Goal: Task Accomplishment & Management: Manage account settings

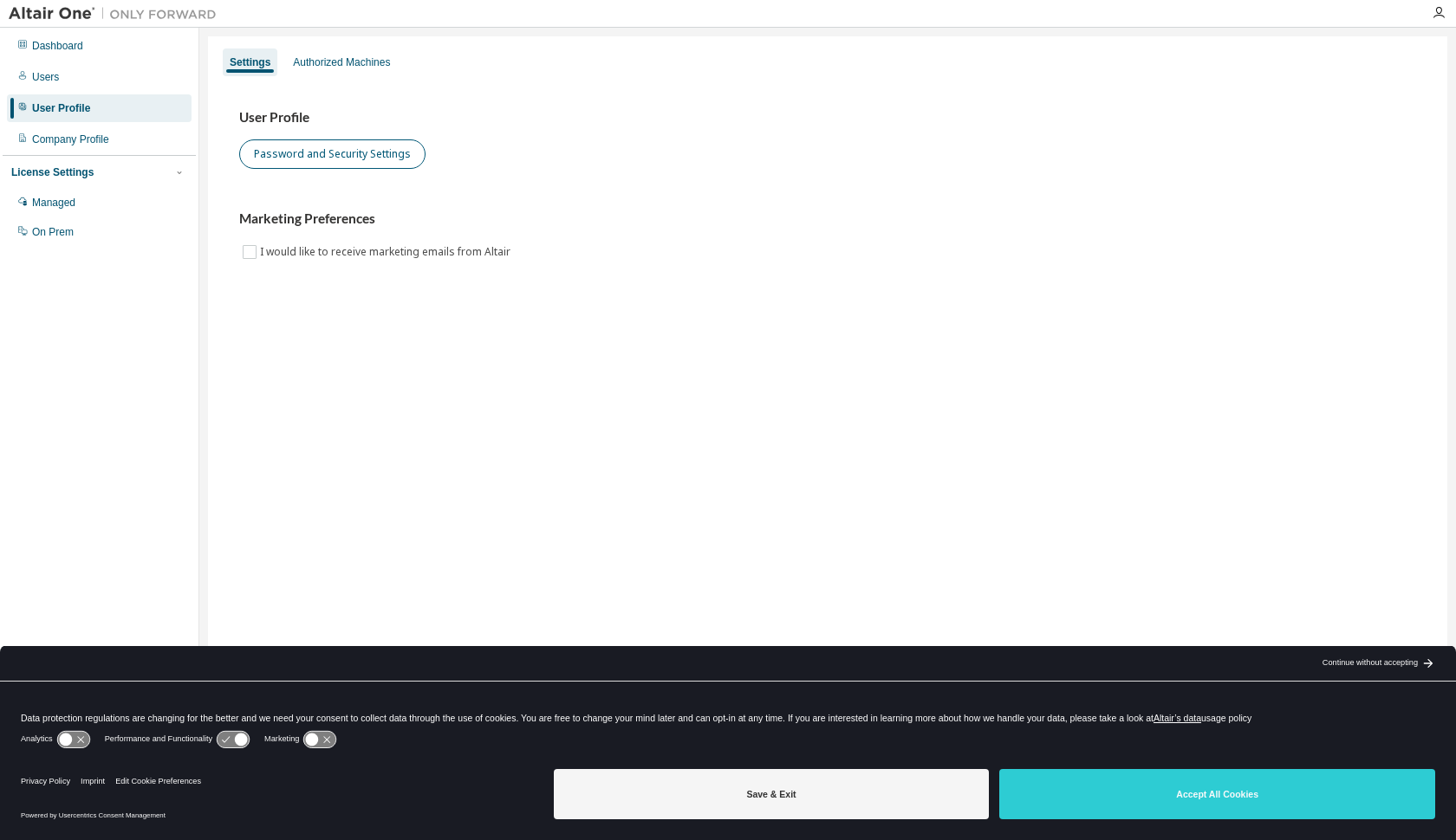
click at [340, 156] on button "Password and Security Settings" at bounding box center [332, 153] width 186 height 29
click at [69, 200] on div "Managed" at bounding box center [54, 202] width 44 height 14
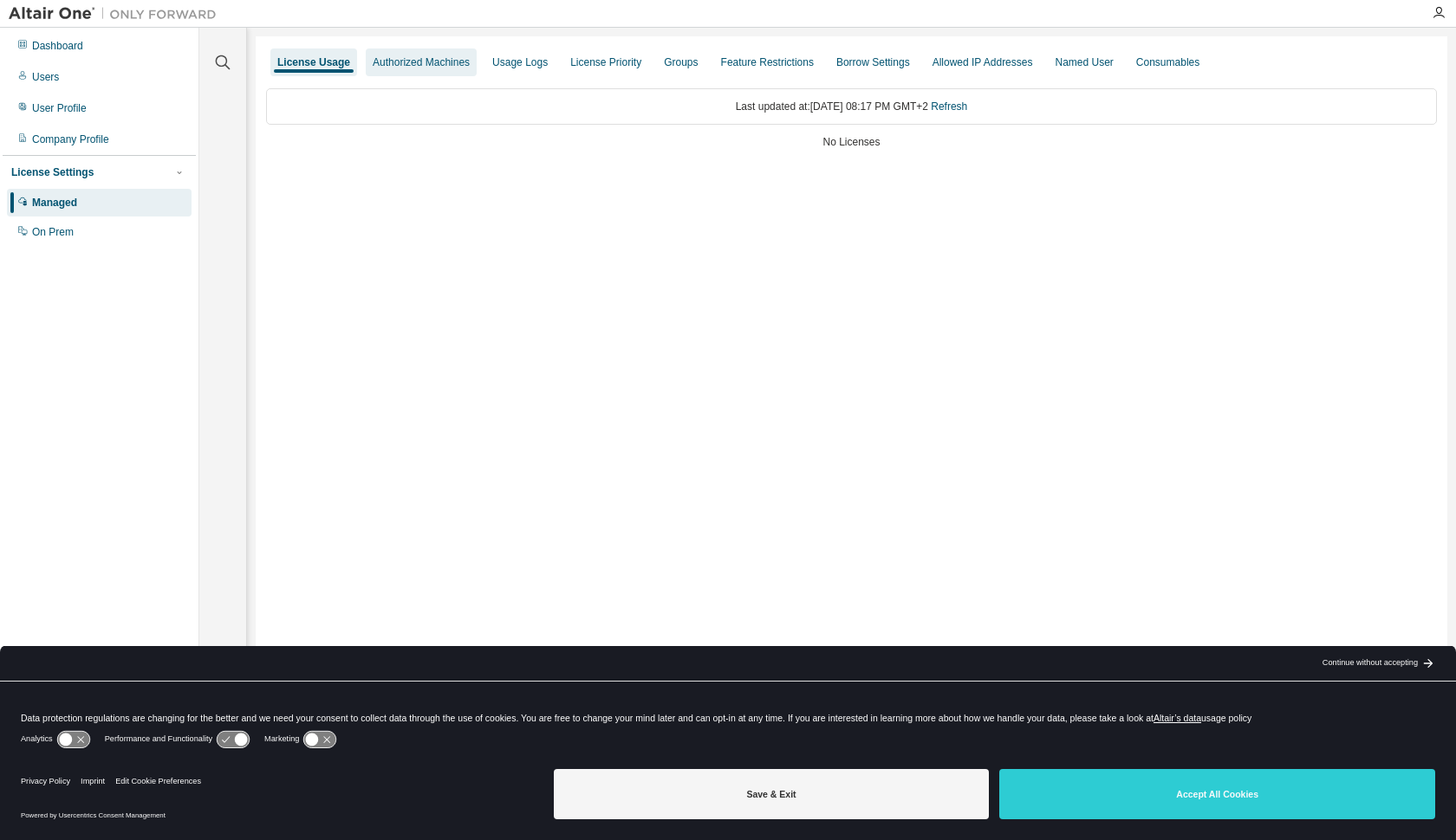
click at [426, 59] on div "Authorized Machines" at bounding box center [421, 62] width 97 height 14
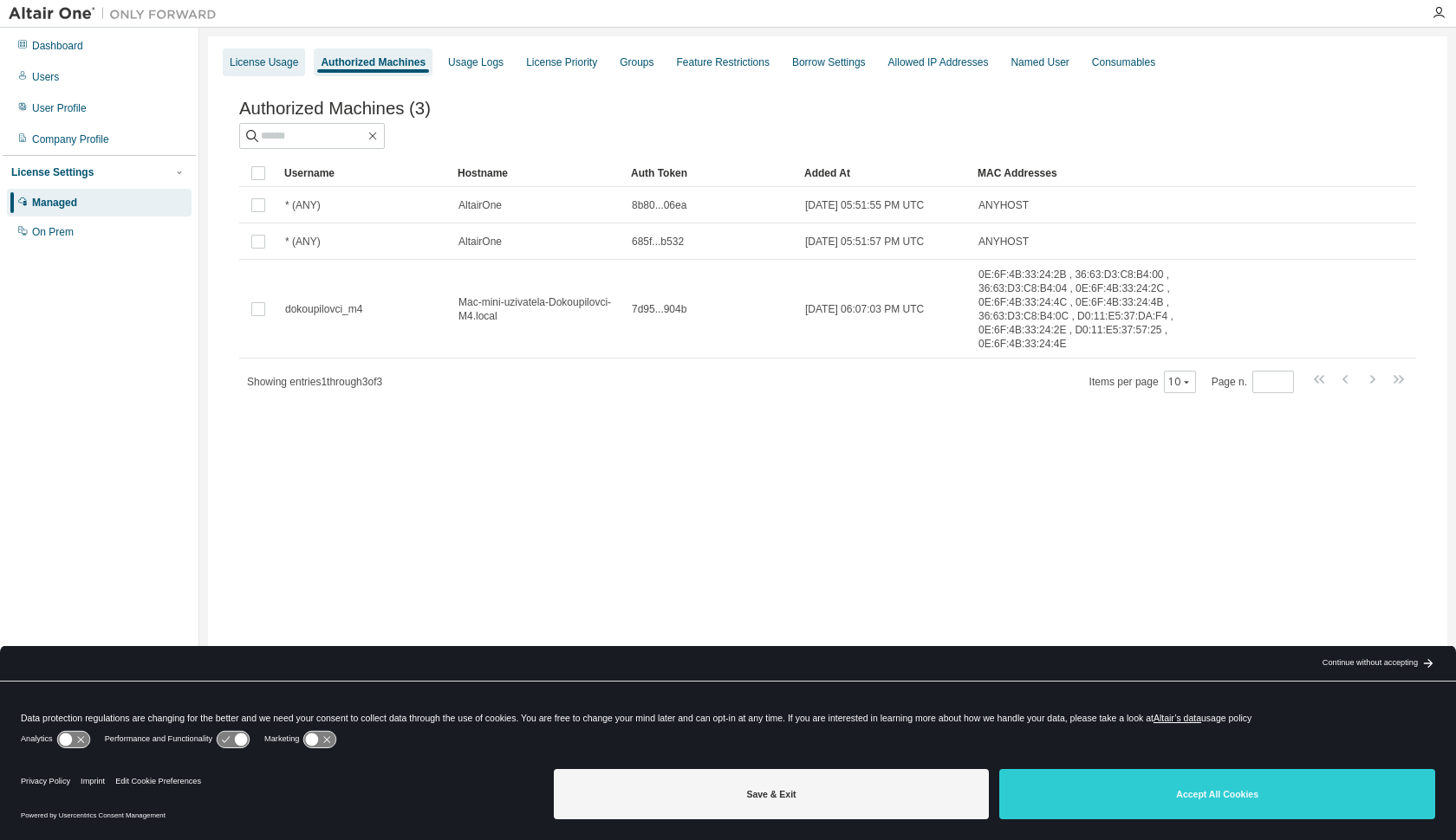
click at [277, 60] on div "License Usage" at bounding box center [264, 62] width 68 height 14
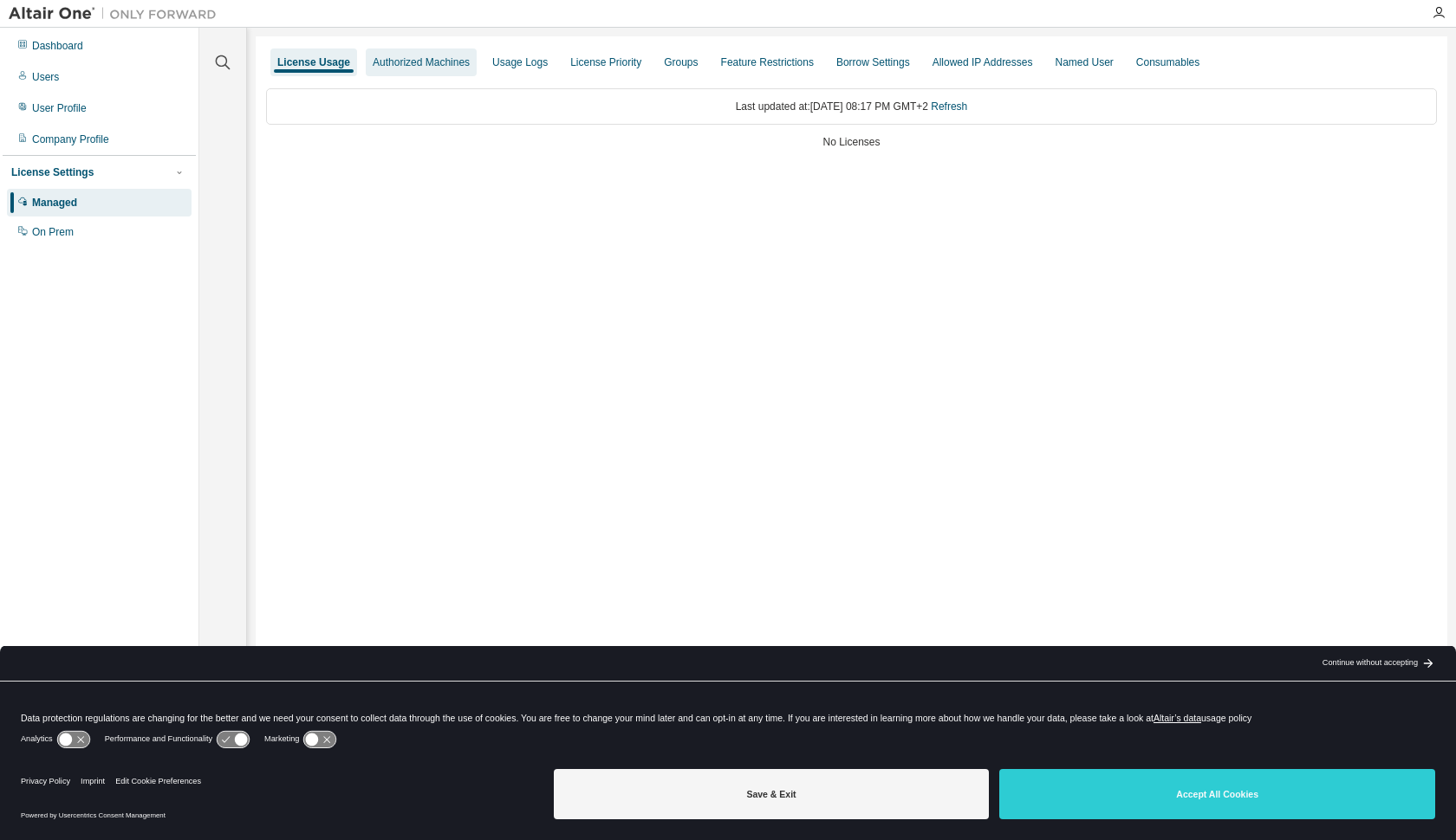
click at [430, 67] on div "Authorized Machines" at bounding box center [421, 62] width 97 height 14
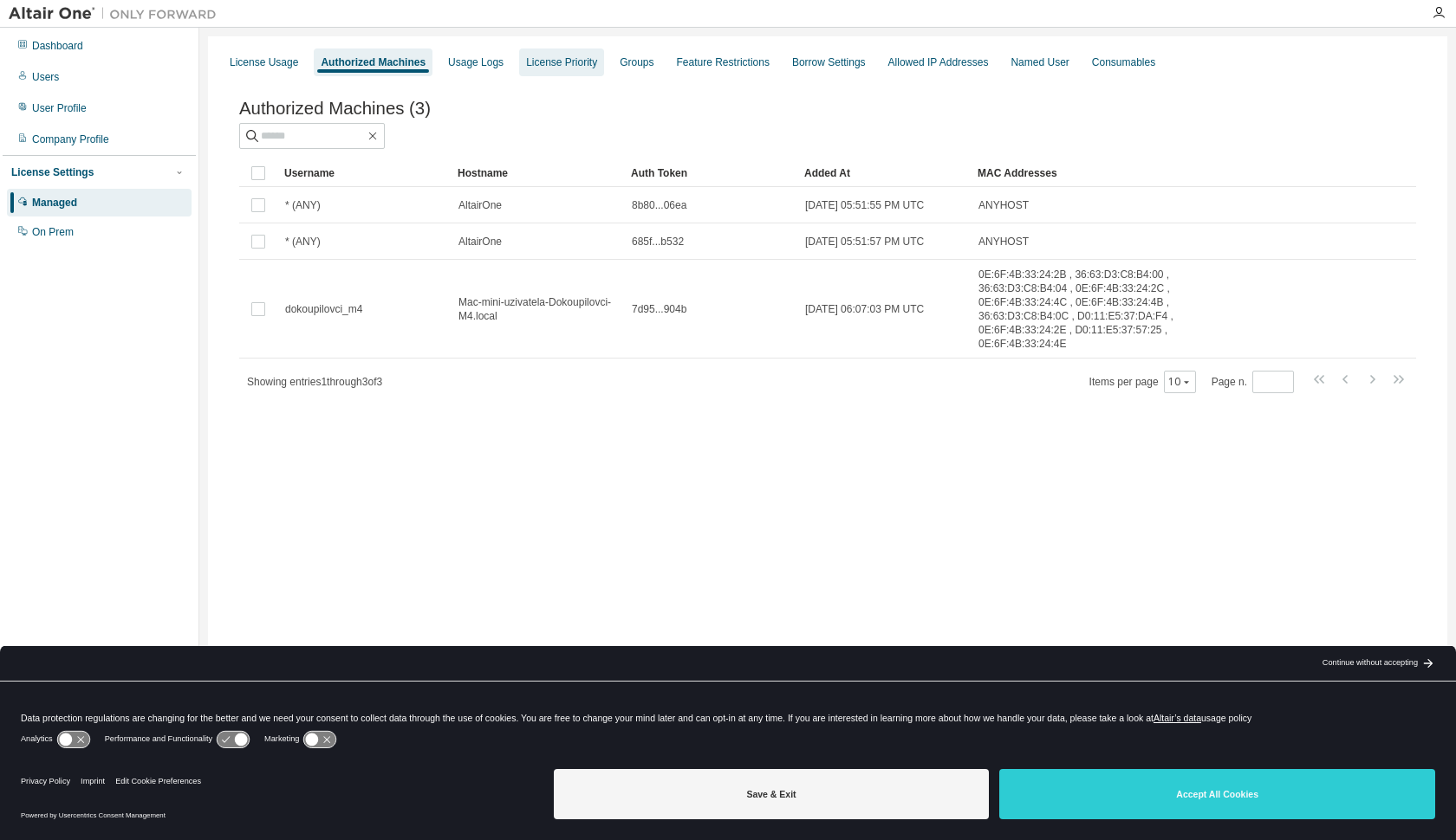
click at [568, 64] on div "License Priority" at bounding box center [561, 62] width 71 height 14
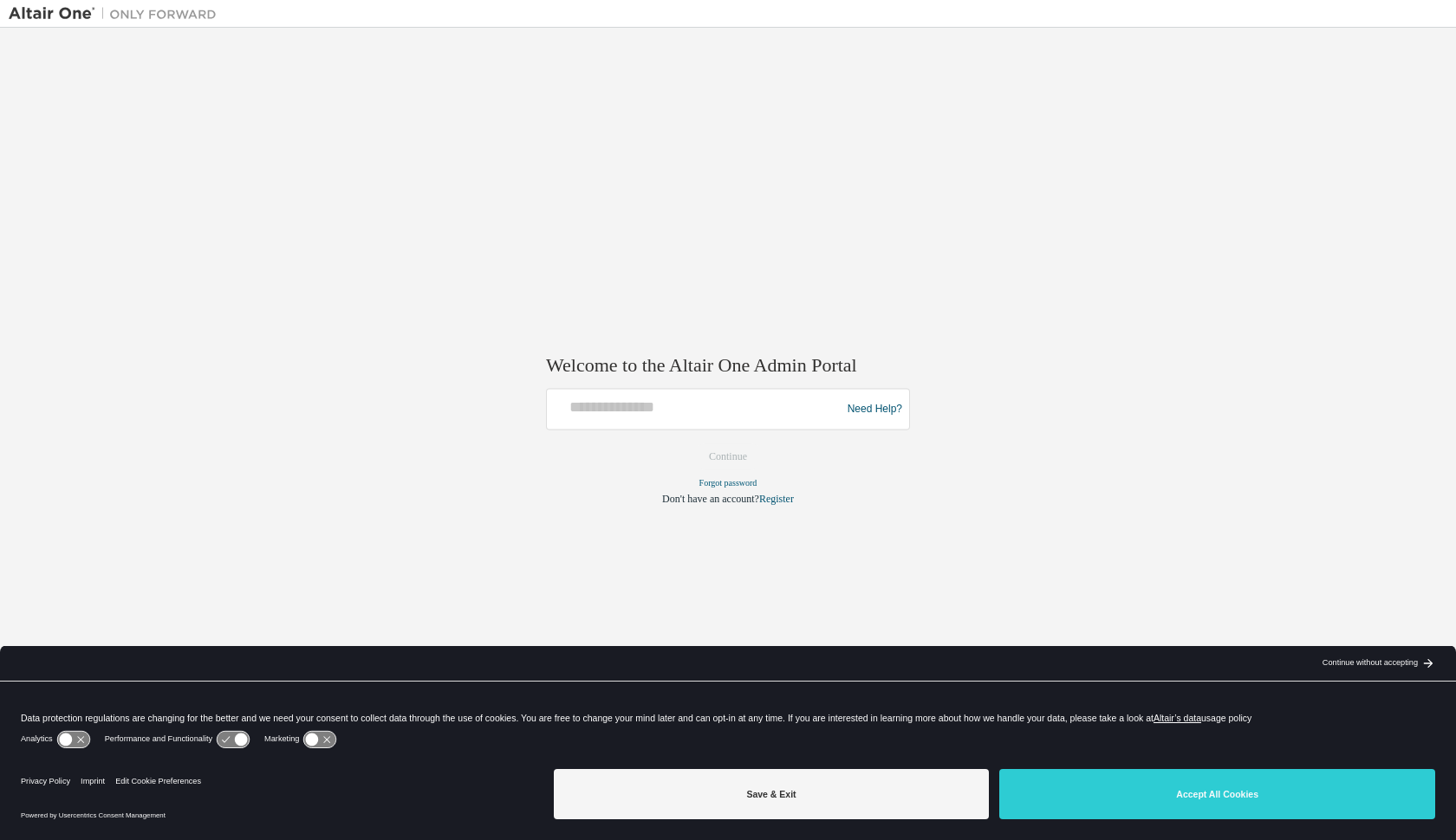
click at [672, 418] on div at bounding box center [695, 410] width 285 height 33
click at [666, 422] on div at bounding box center [695, 410] width 285 height 33
paste input "**********"
type input "**********"
click at [728, 452] on button "Continue" at bounding box center [728, 457] width 75 height 26
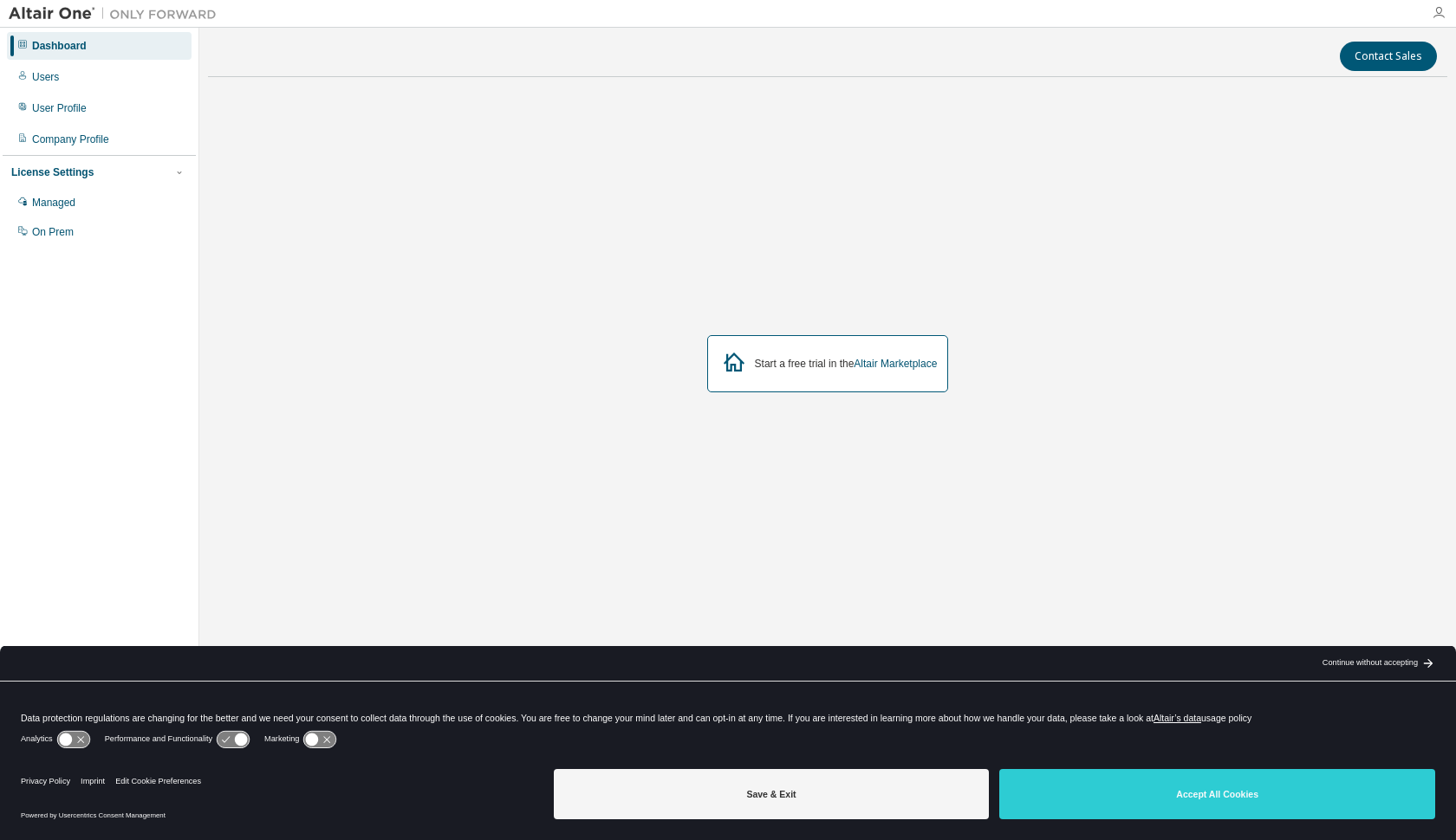
click at [1439, 10] on icon "button" at bounding box center [1438, 12] width 14 height 14
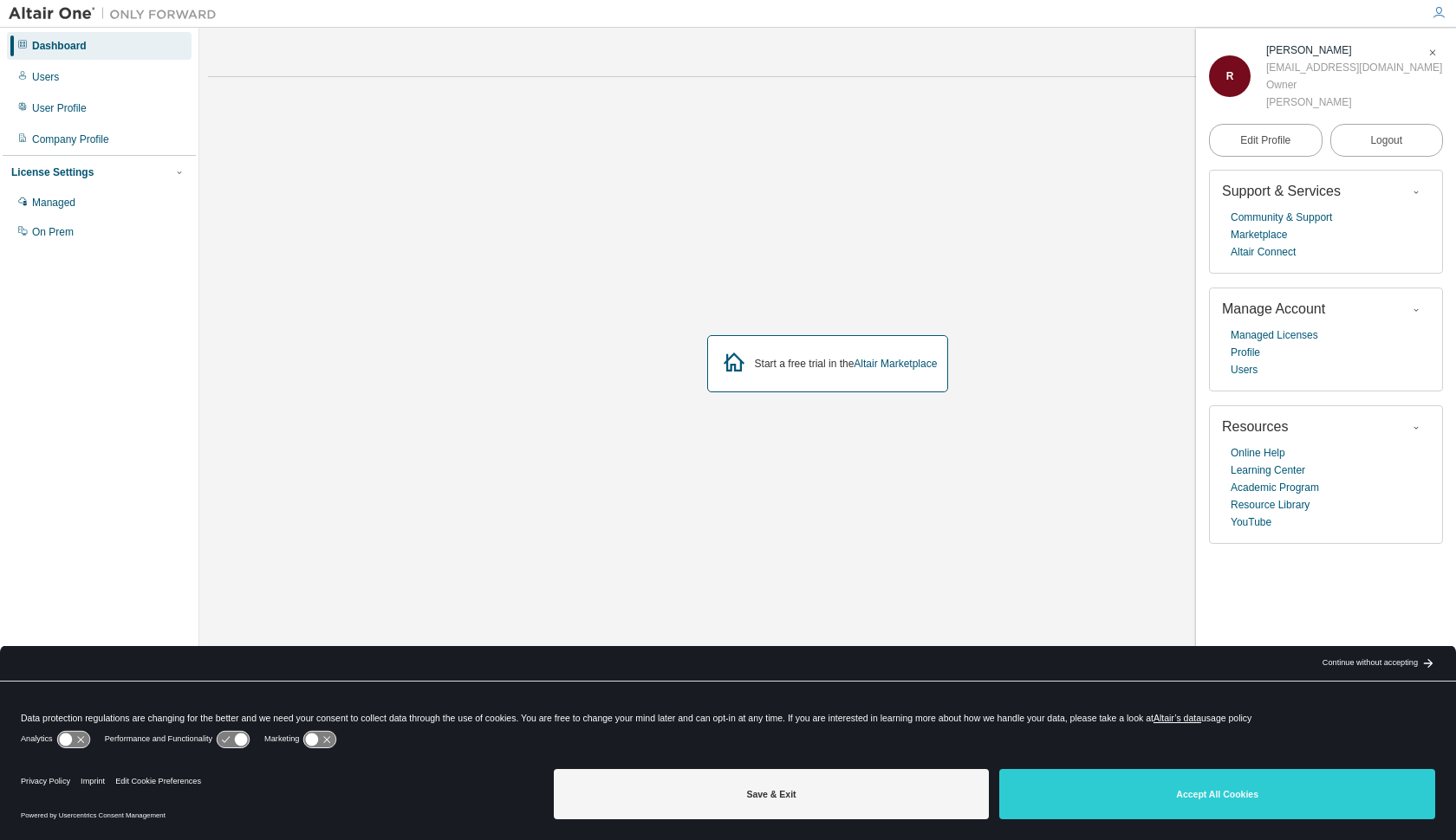
click at [1439, 10] on icon "button" at bounding box center [1438, 12] width 14 height 14
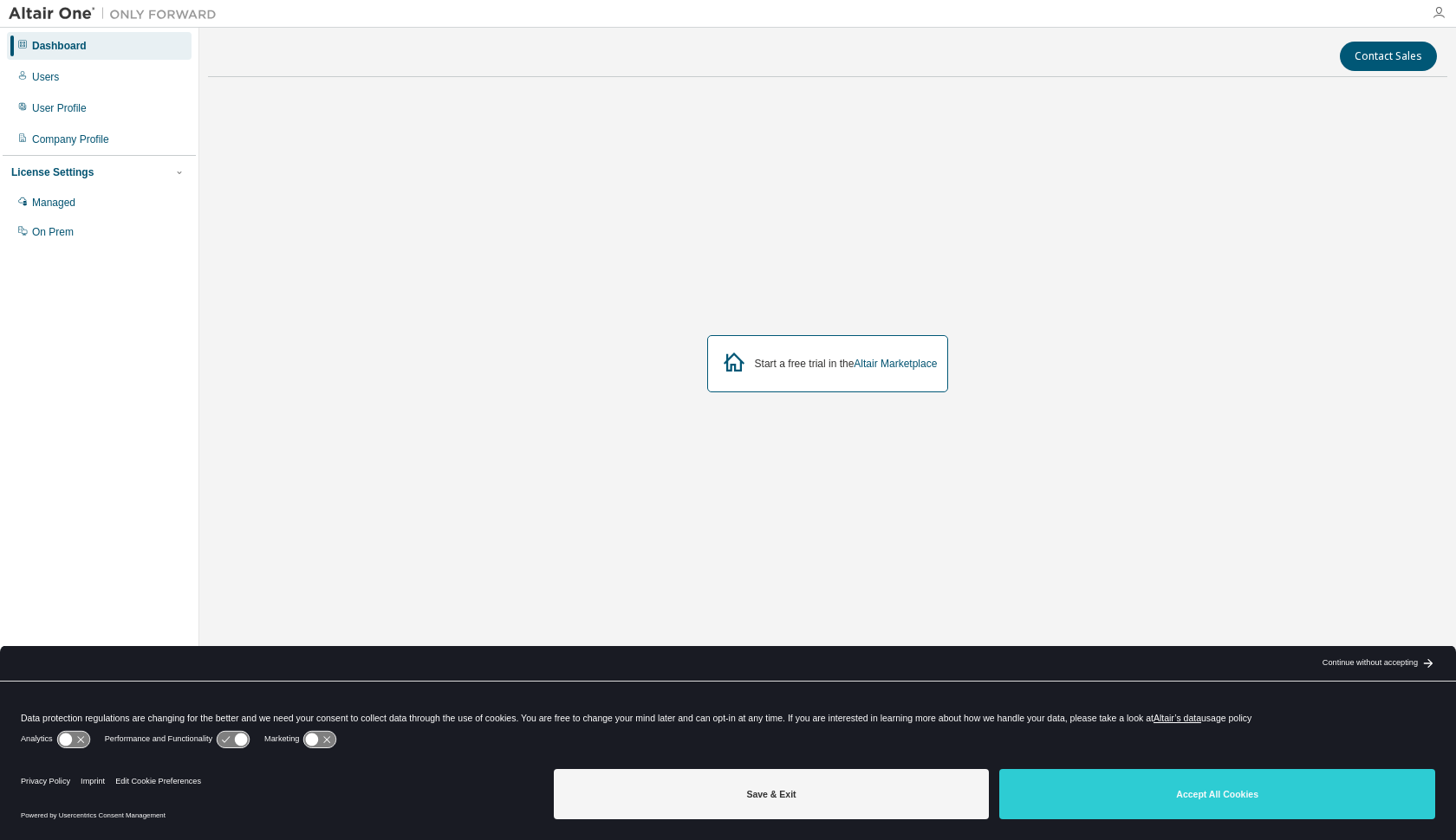
click at [1439, 10] on icon "button" at bounding box center [1438, 12] width 14 height 14
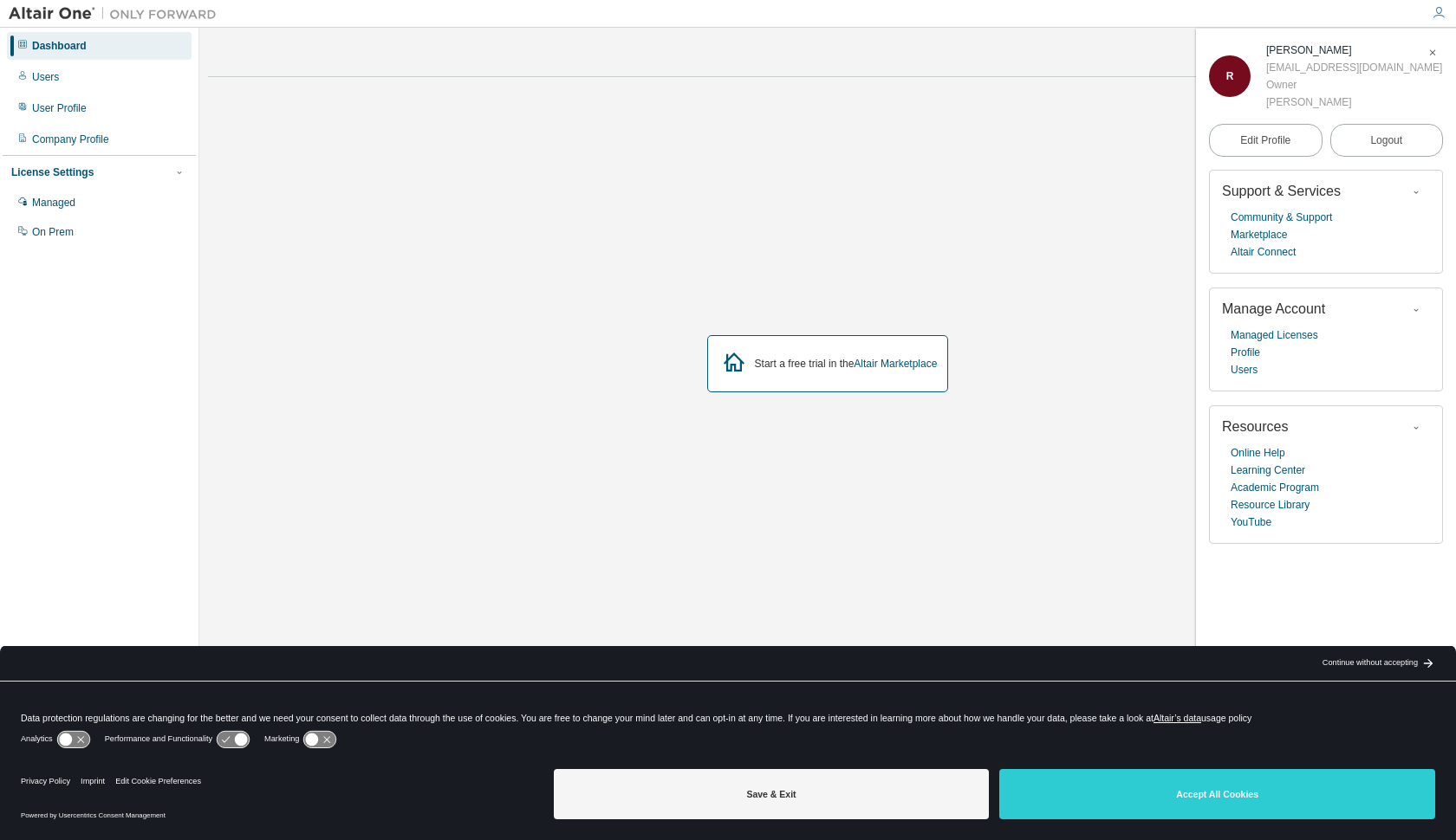
click at [1439, 10] on icon "button" at bounding box center [1438, 12] width 14 height 14
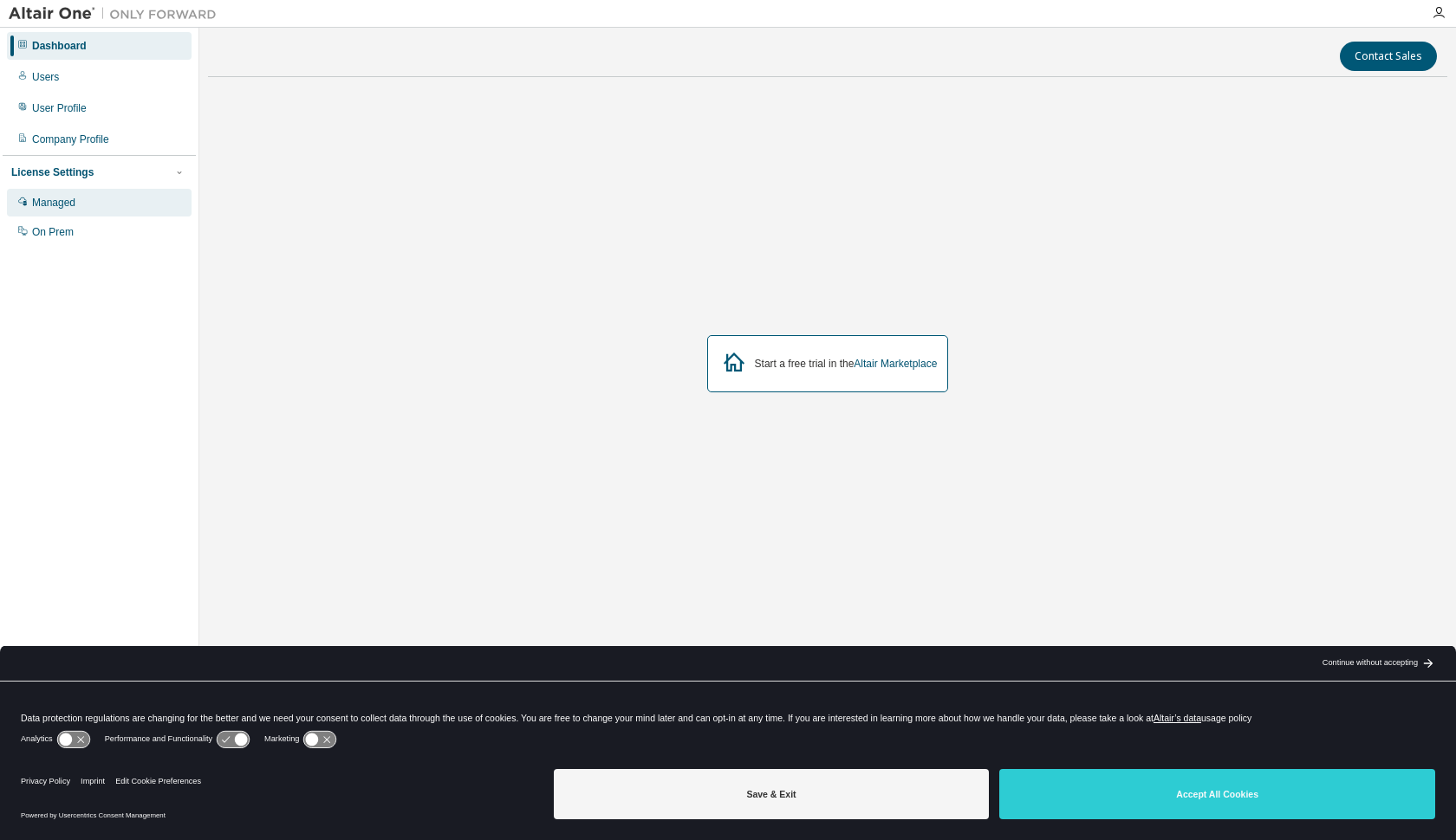
click at [58, 204] on div "Managed" at bounding box center [54, 202] width 44 height 14
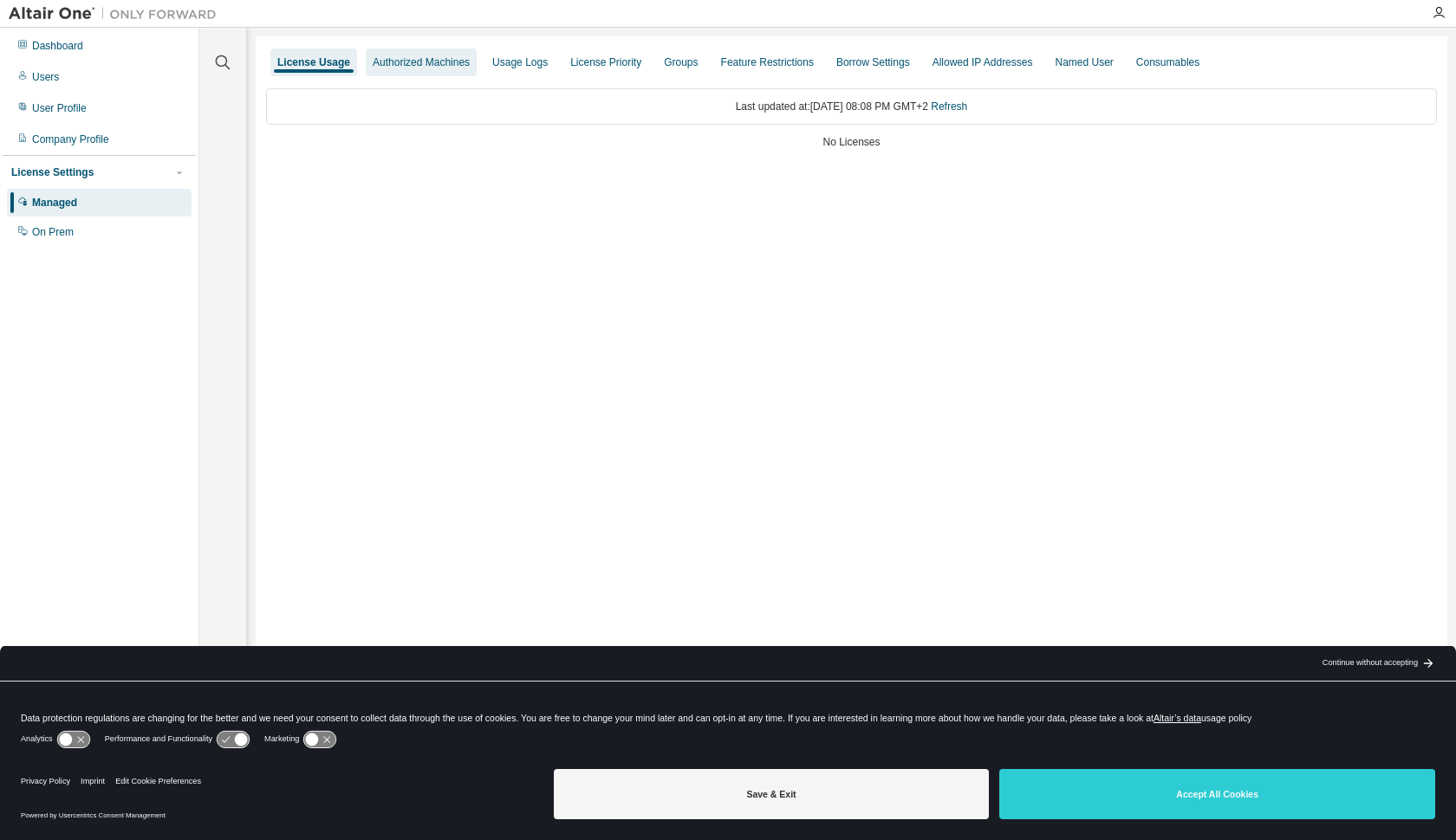
click at [431, 68] on div "Authorized Machines" at bounding box center [421, 62] width 97 height 14
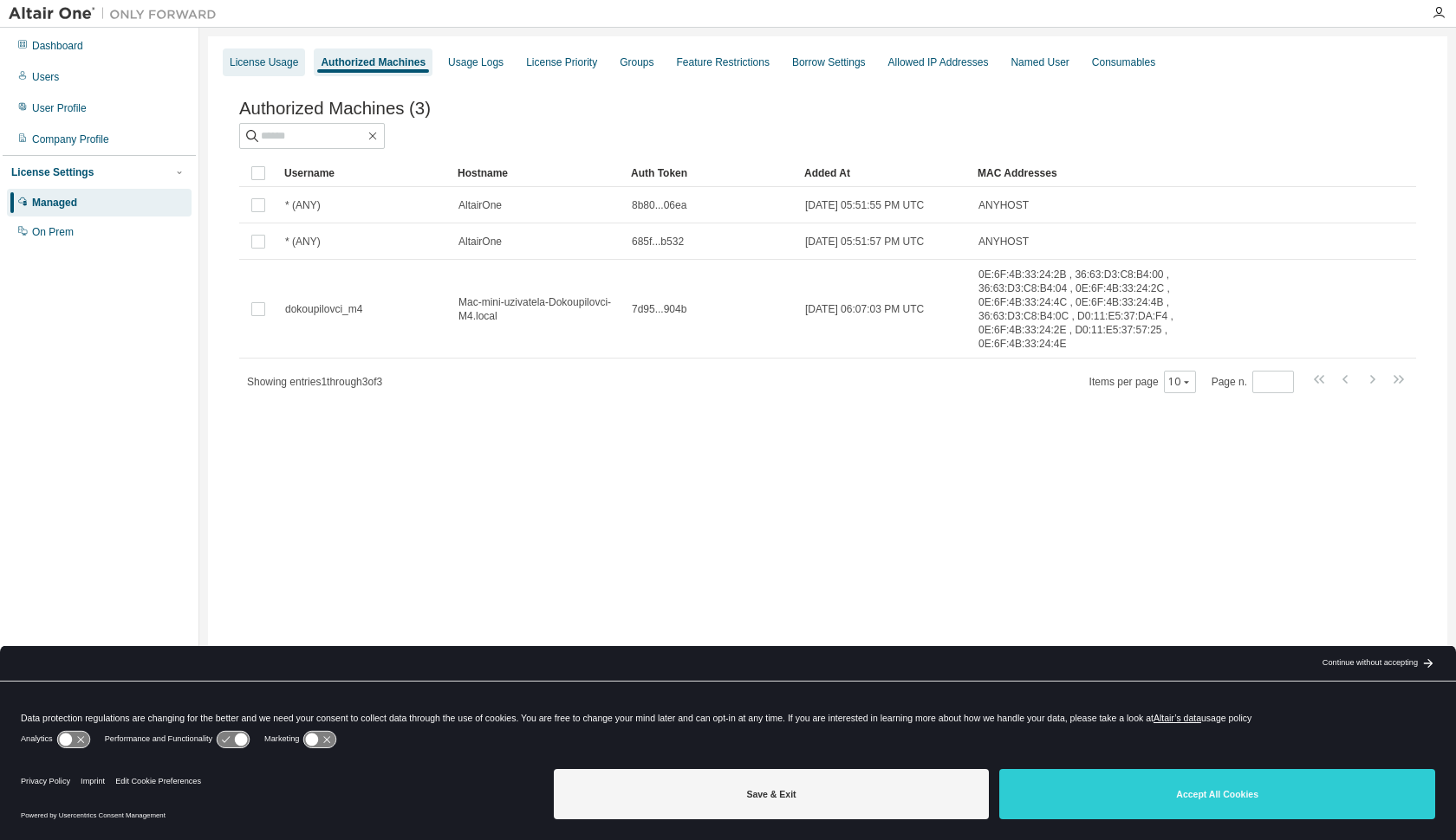
click at [258, 60] on div "License Usage" at bounding box center [264, 62] width 68 height 14
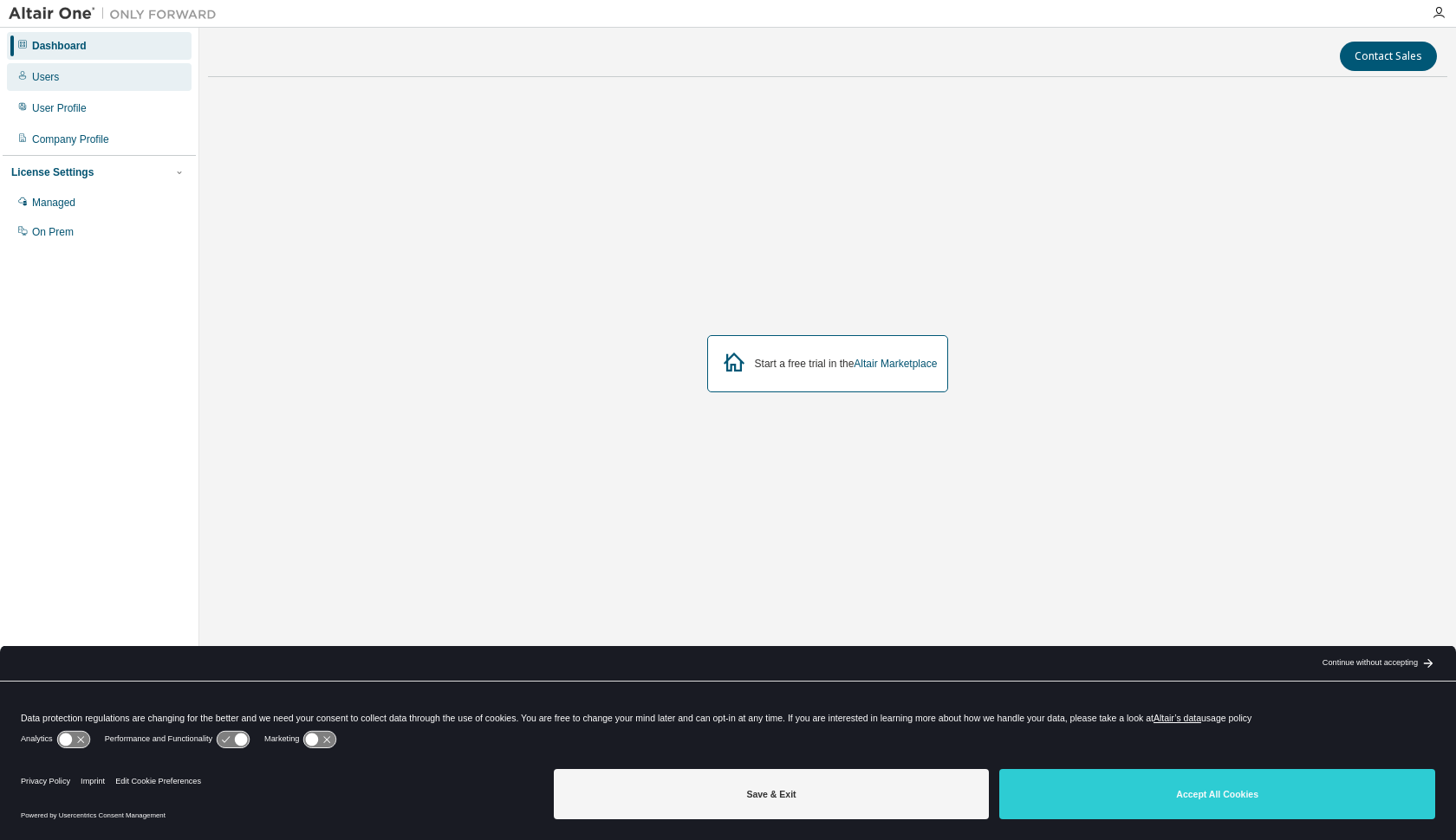
click at [54, 81] on div "Users" at bounding box center [45, 77] width 26 height 14
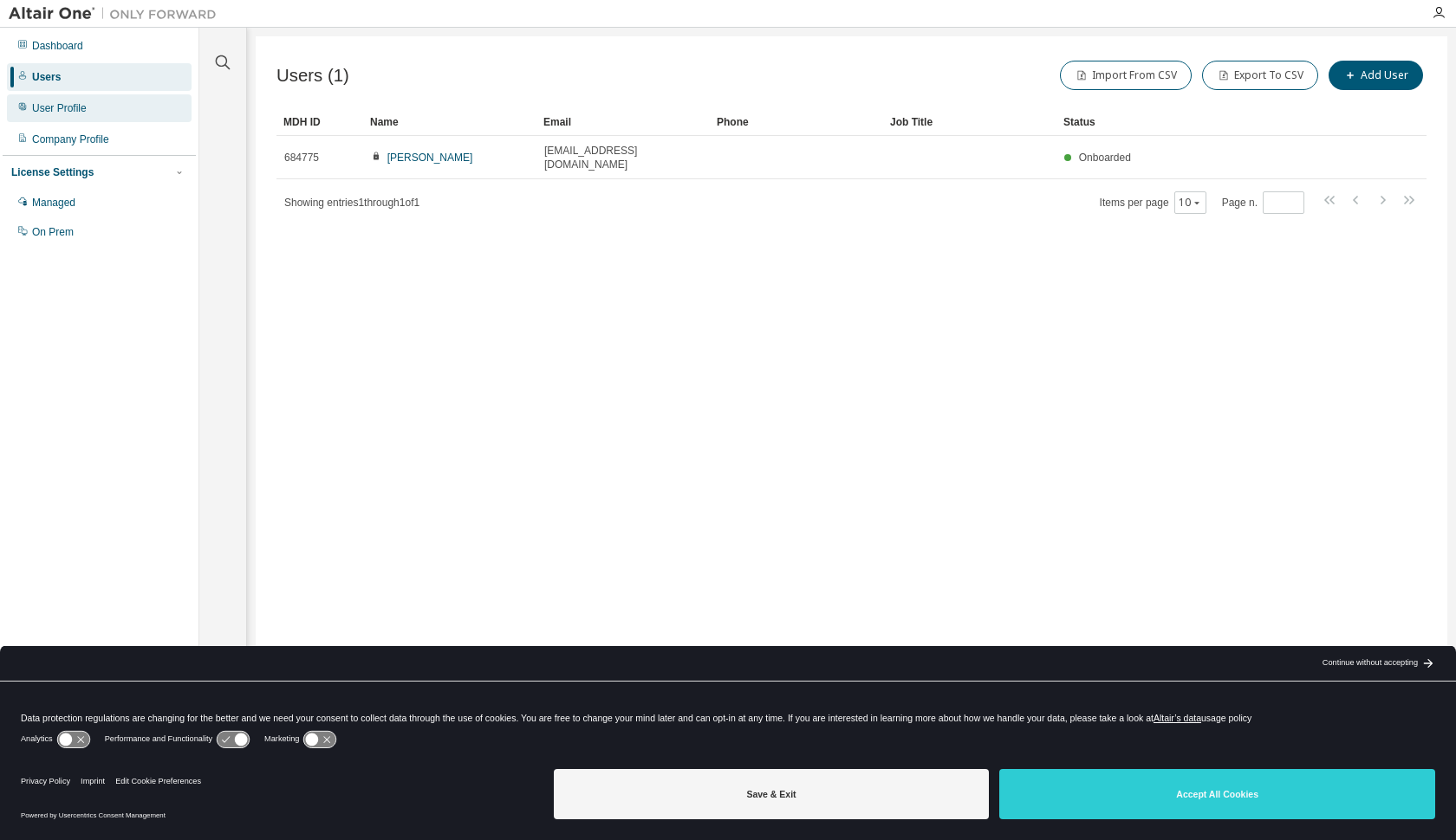
click at [62, 111] on div "User Profile" at bounding box center [60, 108] width 55 height 14
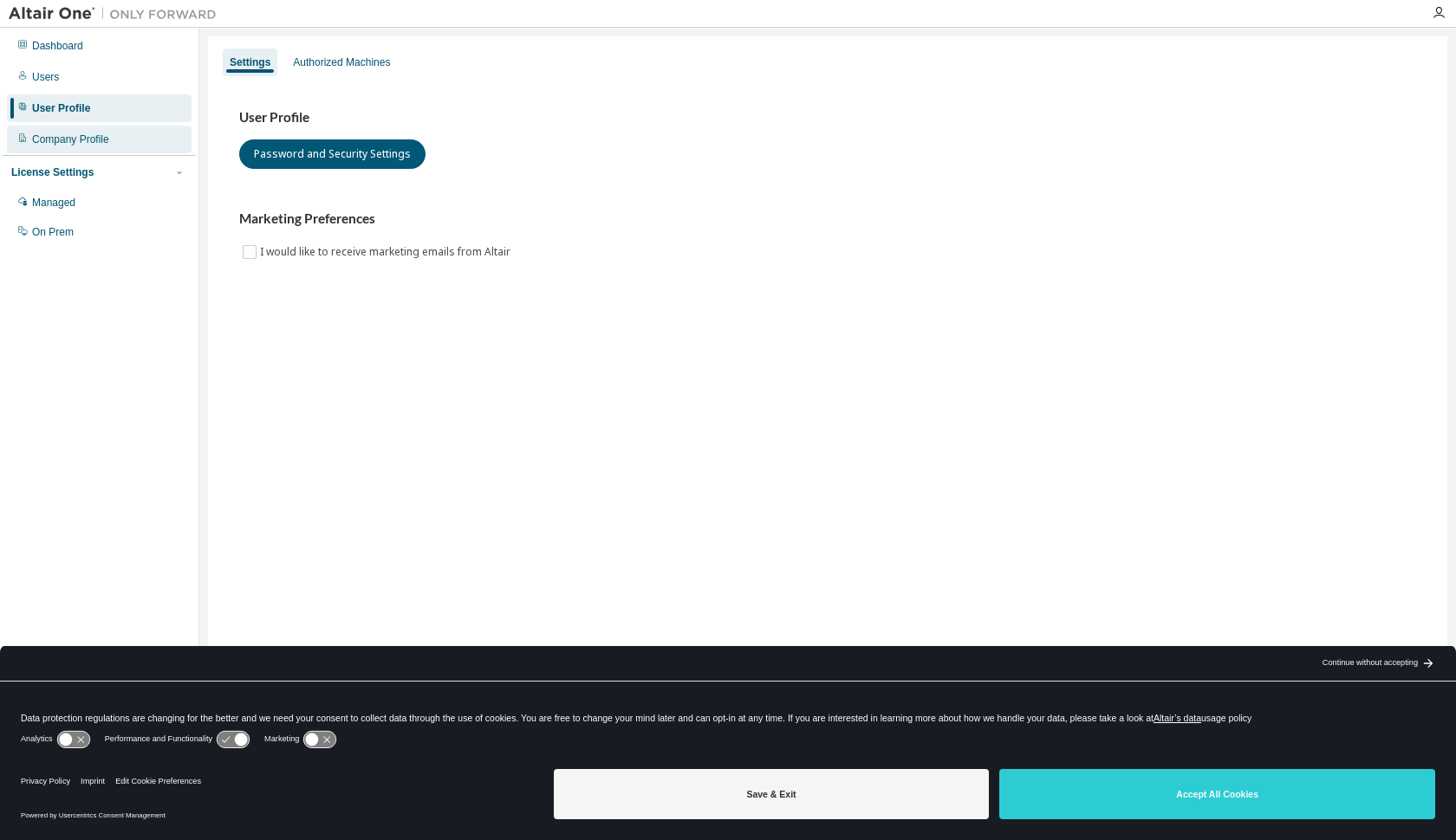
click at [79, 149] on div "Company Profile" at bounding box center [98, 139] width 184 height 27
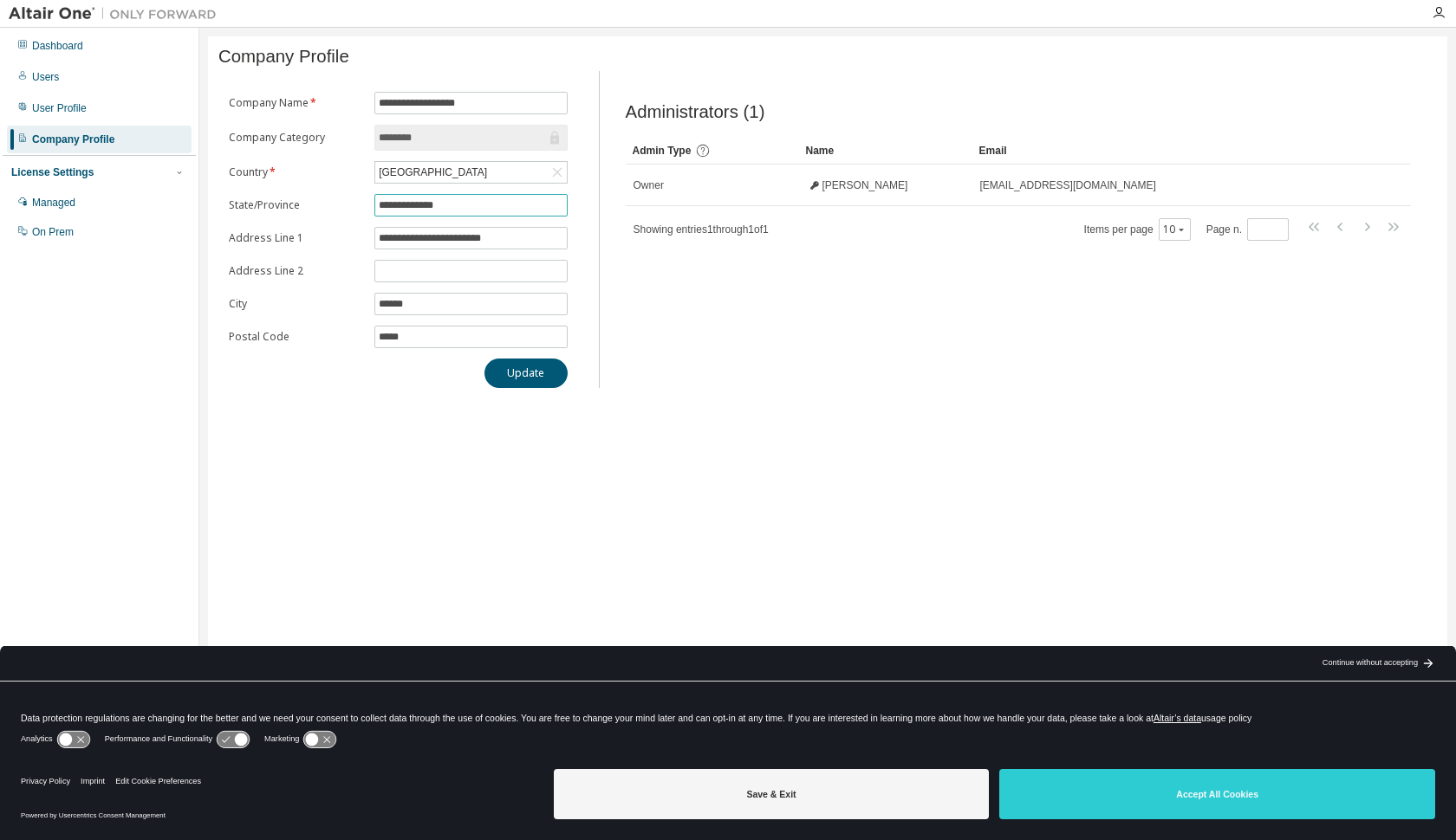
click at [380, 212] on input "**********" at bounding box center [470, 205] width 184 height 14
click at [419, 206] on input "**********" at bounding box center [470, 205] width 184 height 14
type input "**********"
click at [517, 376] on button "Update" at bounding box center [526, 373] width 83 height 29
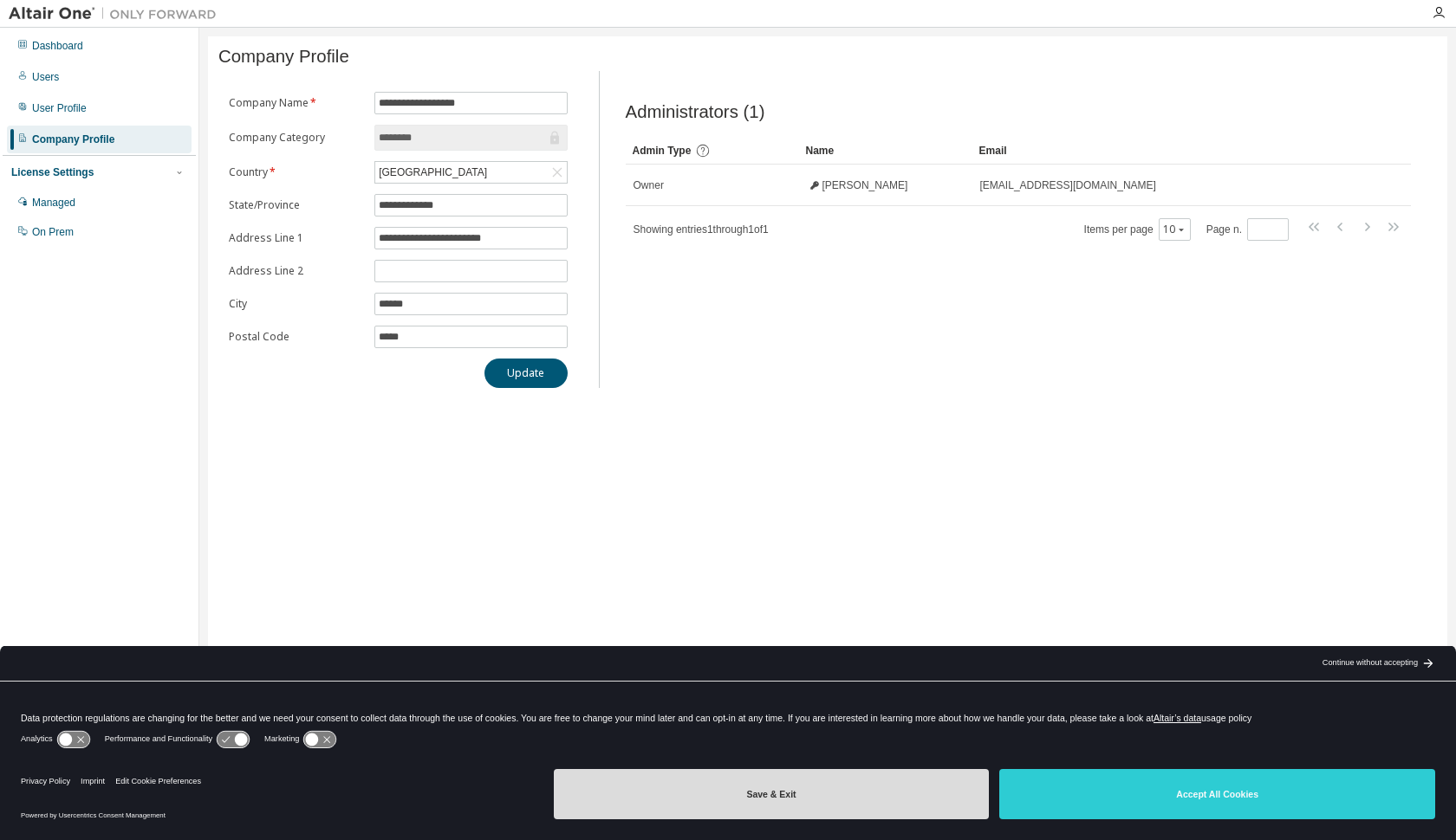
click at [777, 798] on button "Save & Exit" at bounding box center [771, 794] width 436 height 50
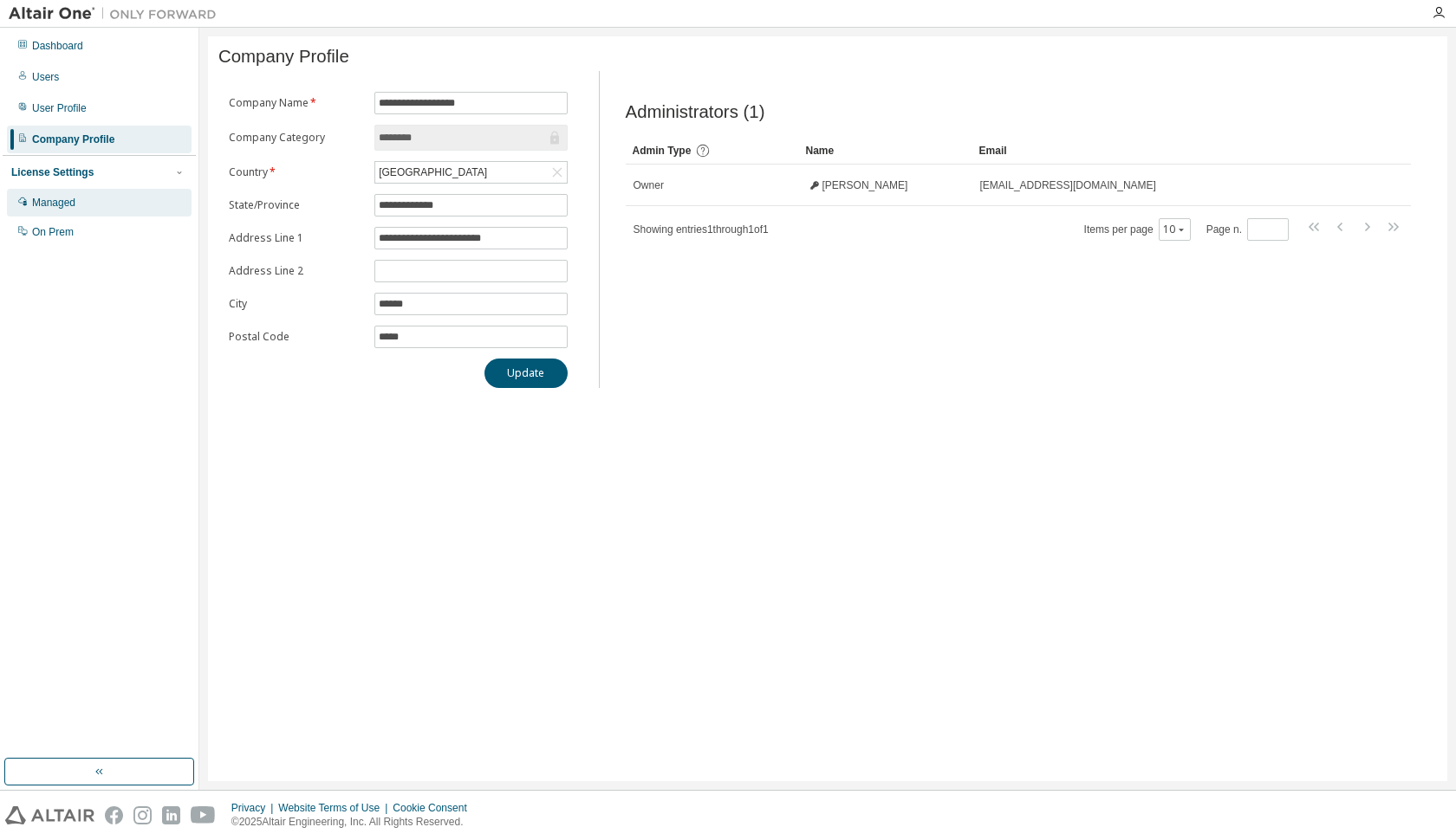
click at [84, 196] on div "Managed" at bounding box center [98, 202] width 184 height 27
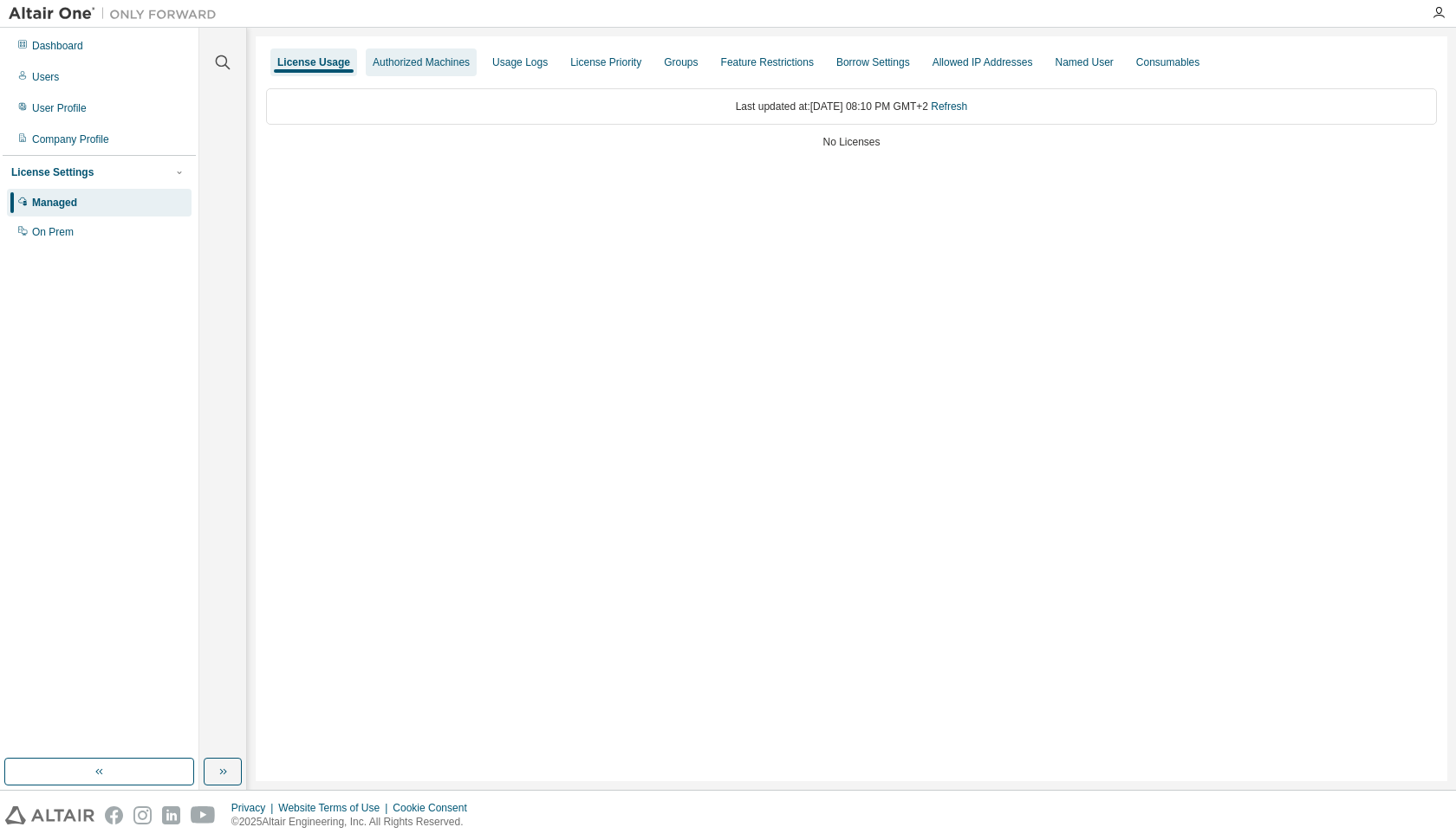
click at [435, 66] on div "Authorized Machines" at bounding box center [421, 62] width 97 height 14
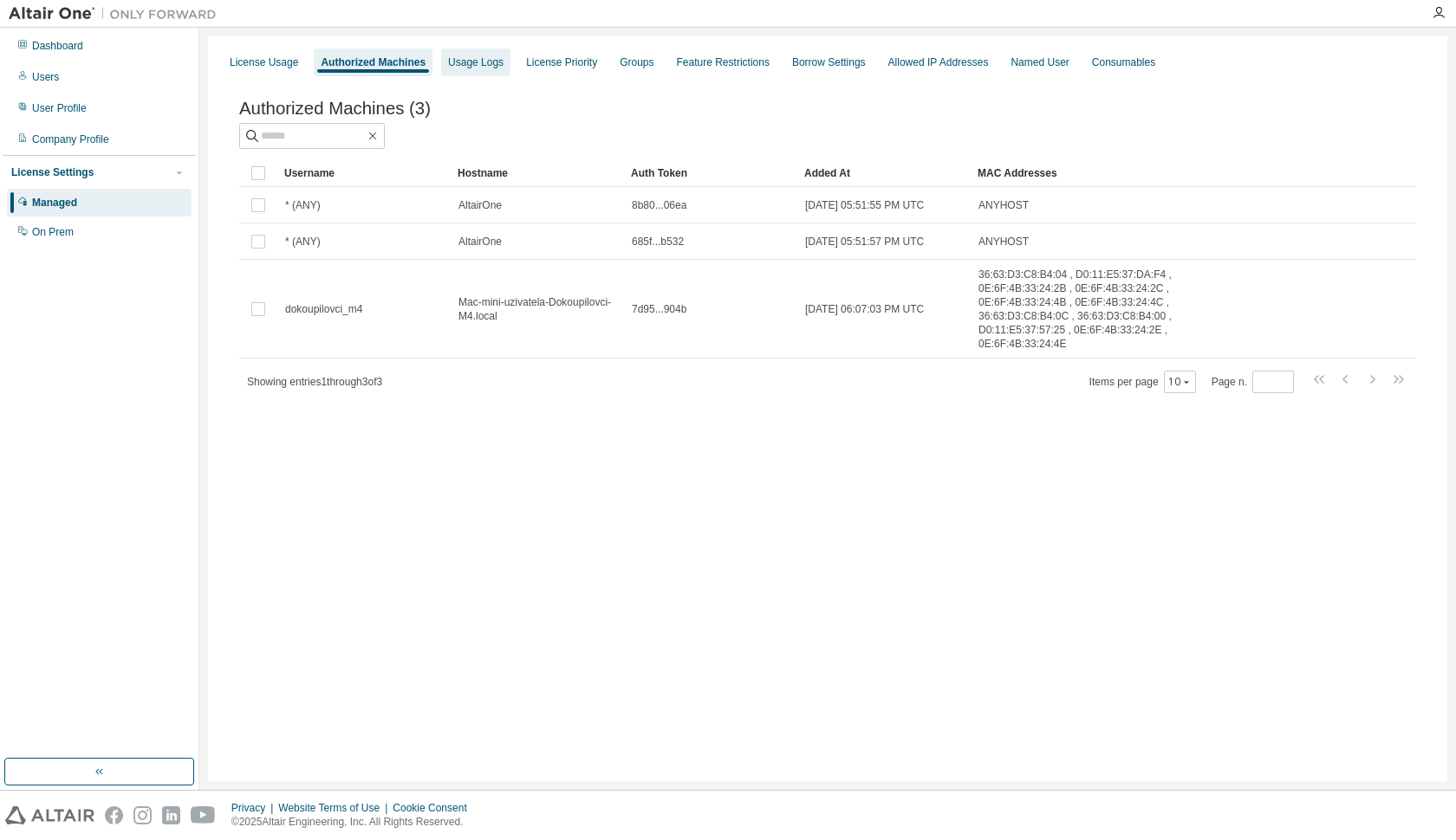
click at [484, 61] on div "Usage Logs" at bounding box center [475, 62] width 56 height 14
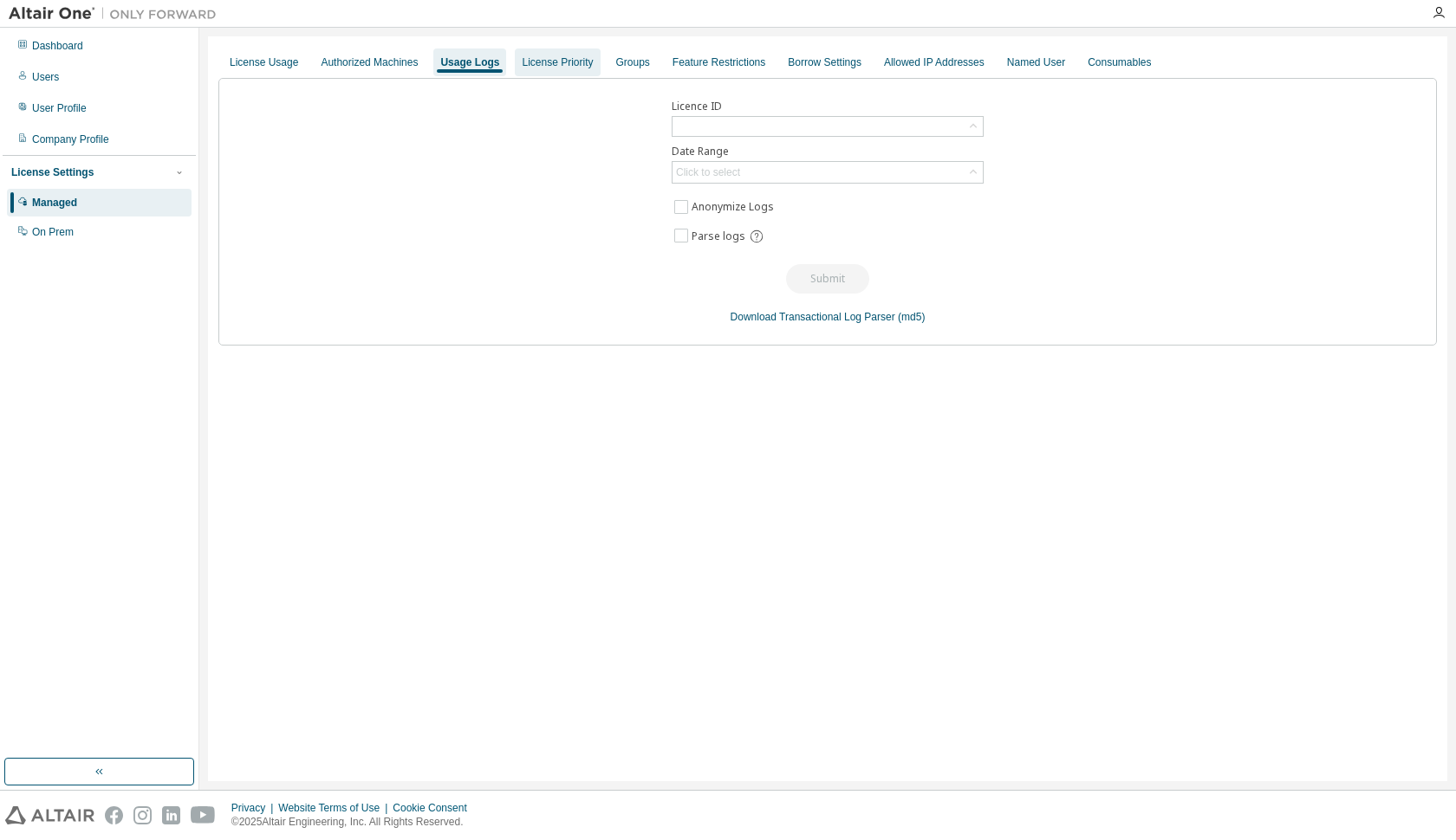
click at [570, 58] on div "License Priority" at bounding box center [556, 62] width 71 height 14
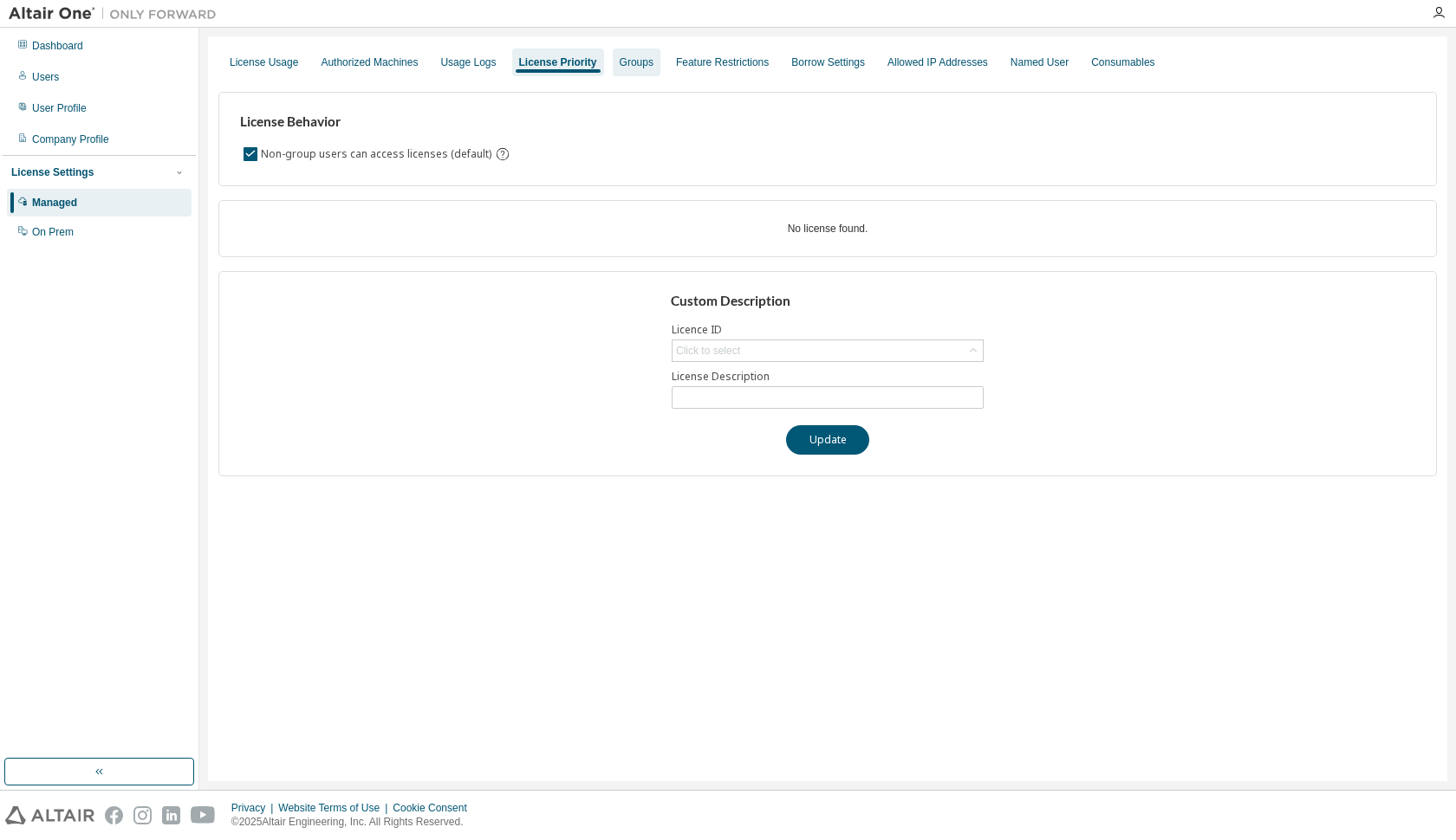
click at [651, 61] on div "Groups" at bounding box center [637, 62] width 34 height 14
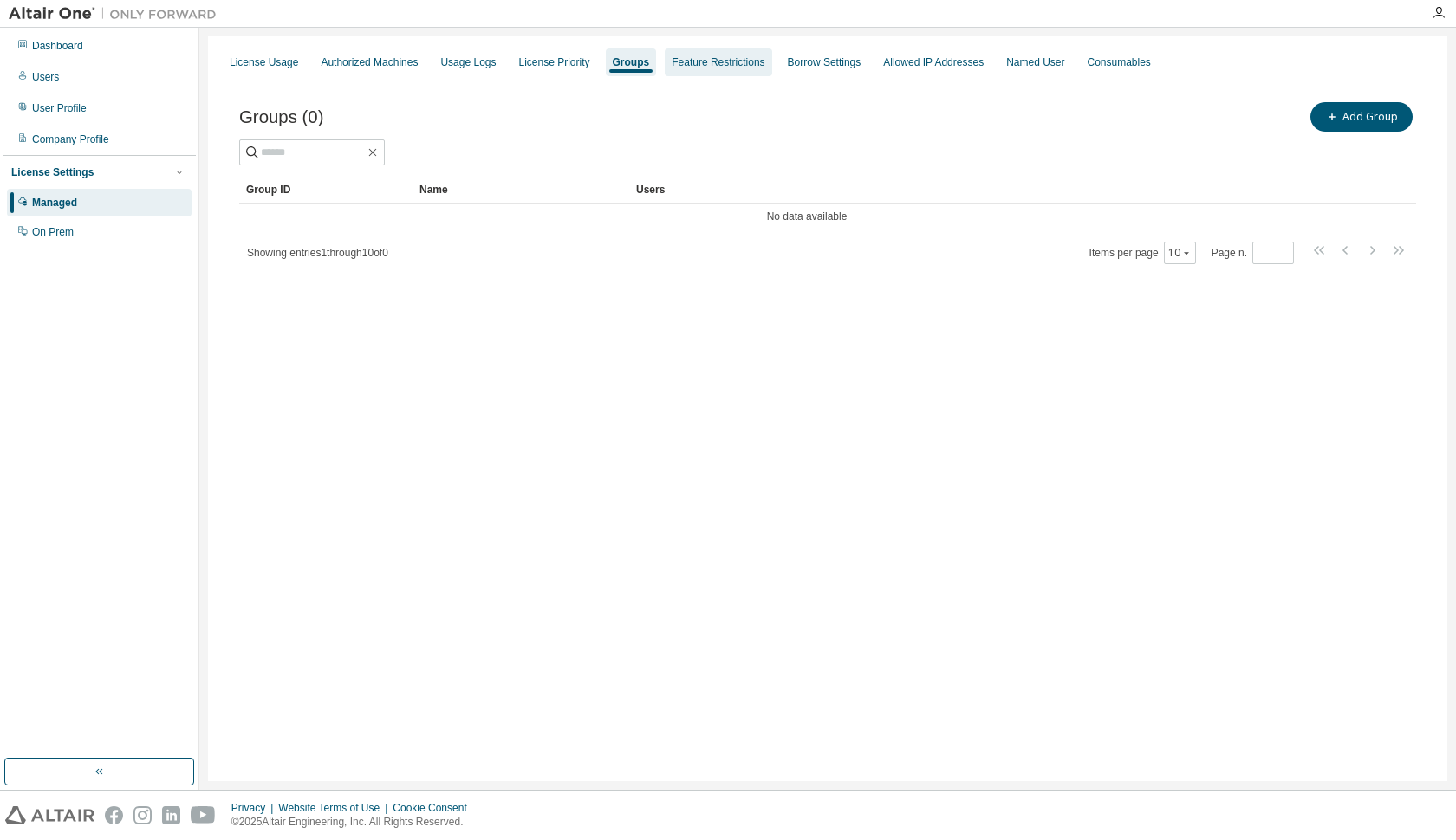
click at [726, 61] on div "Feature Restrictions" at bounding box center [718, 62] width 93 height 14
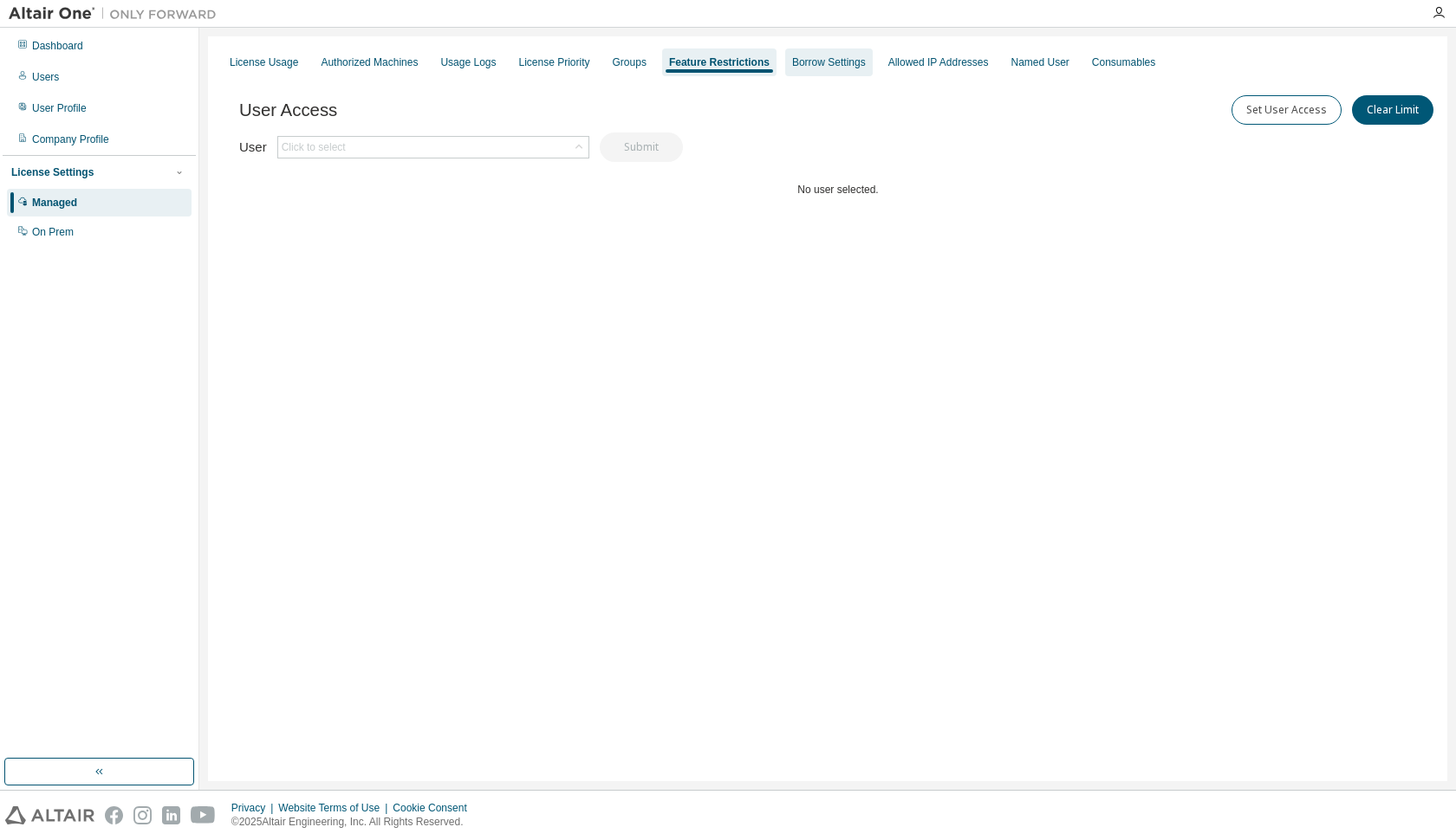
click at [841, 66] on div "Borrow Settings" at bounding box center [829, 62] width 74 height 14
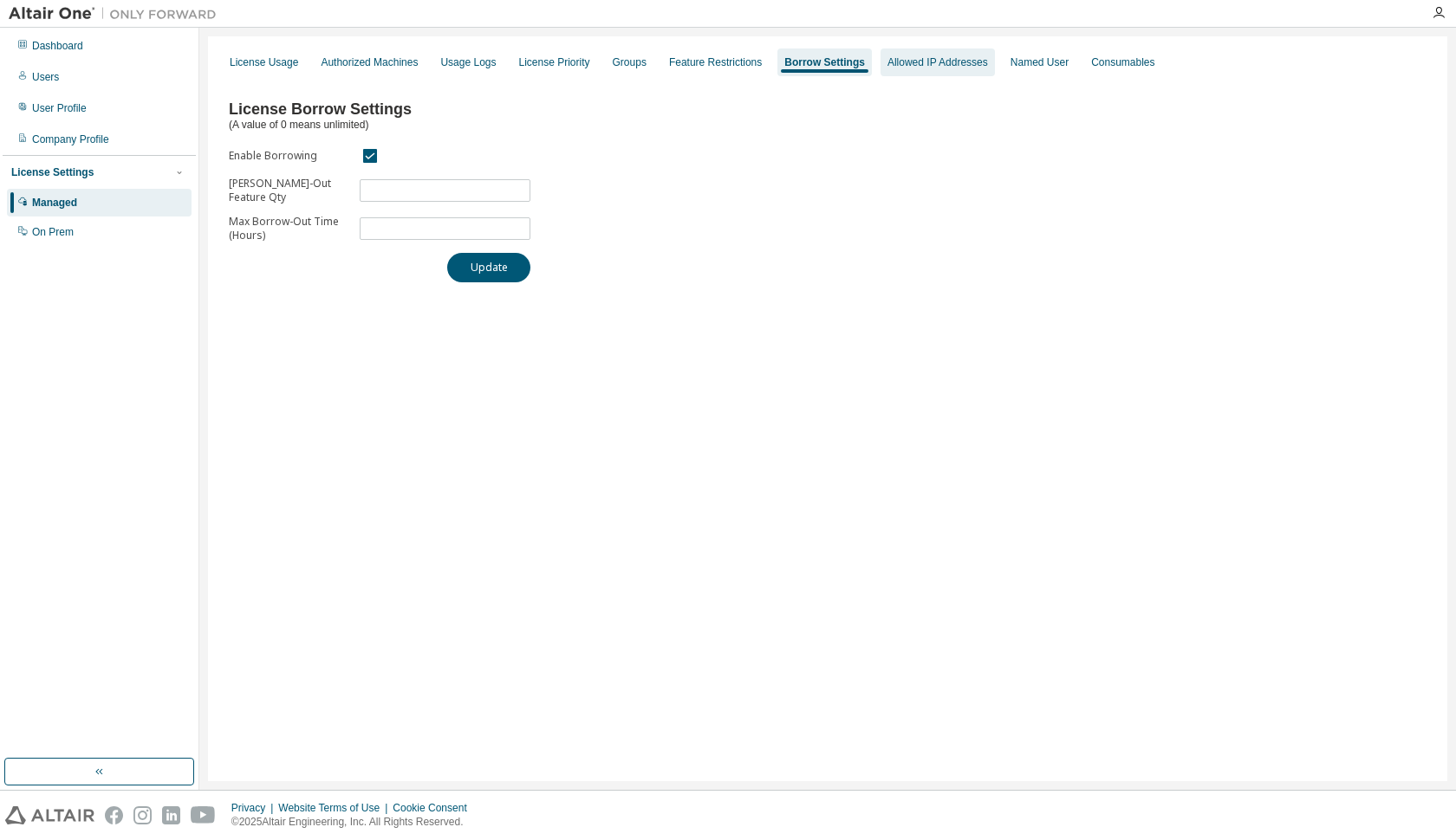
click at [957, 62] on div "Allowed IP Addresses" at bounding box center [938, 62] width 100 height 14
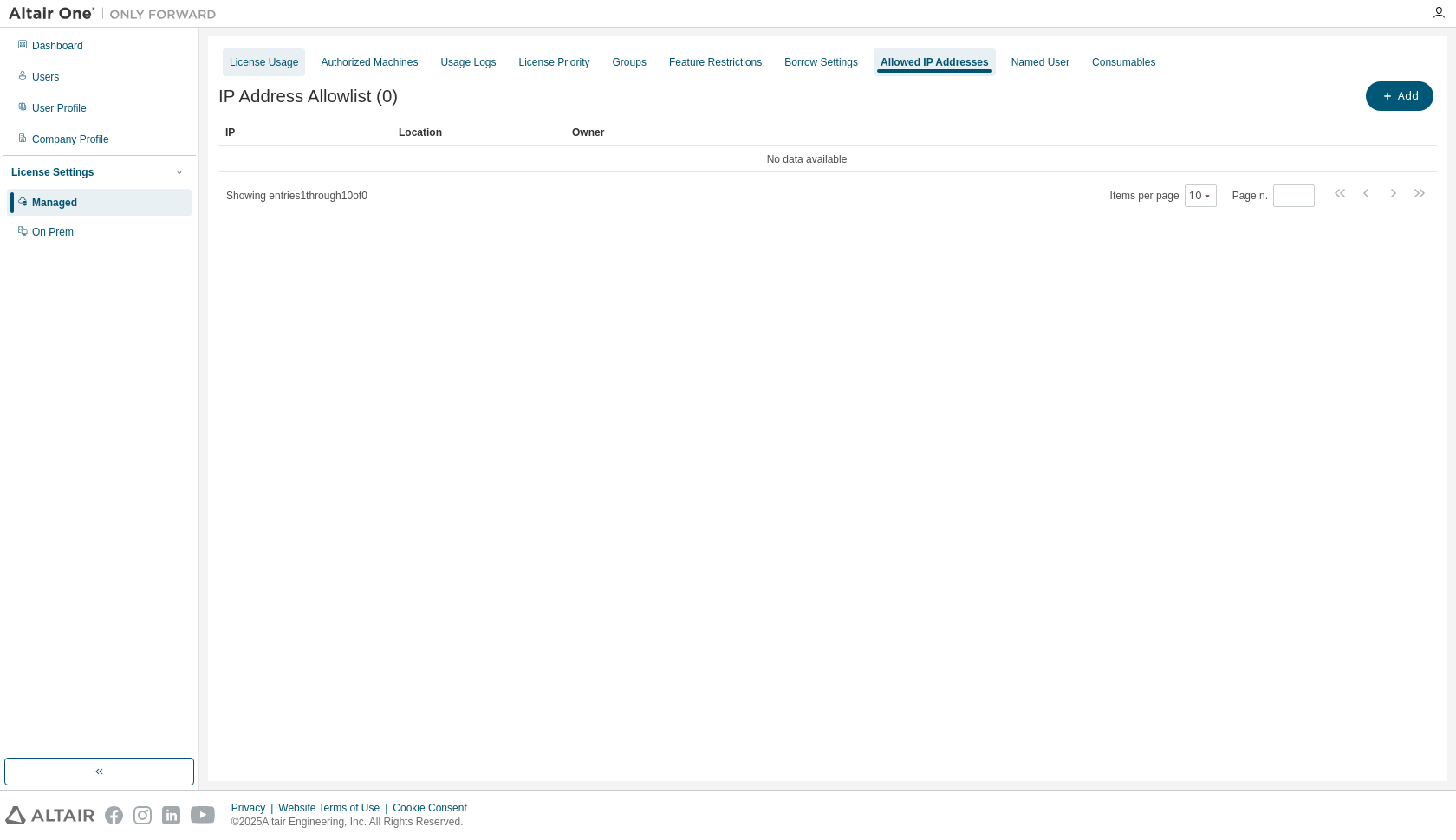
click at [272, 60] on div "License Usage" at bounding box center [264, 62] width 68 height 14
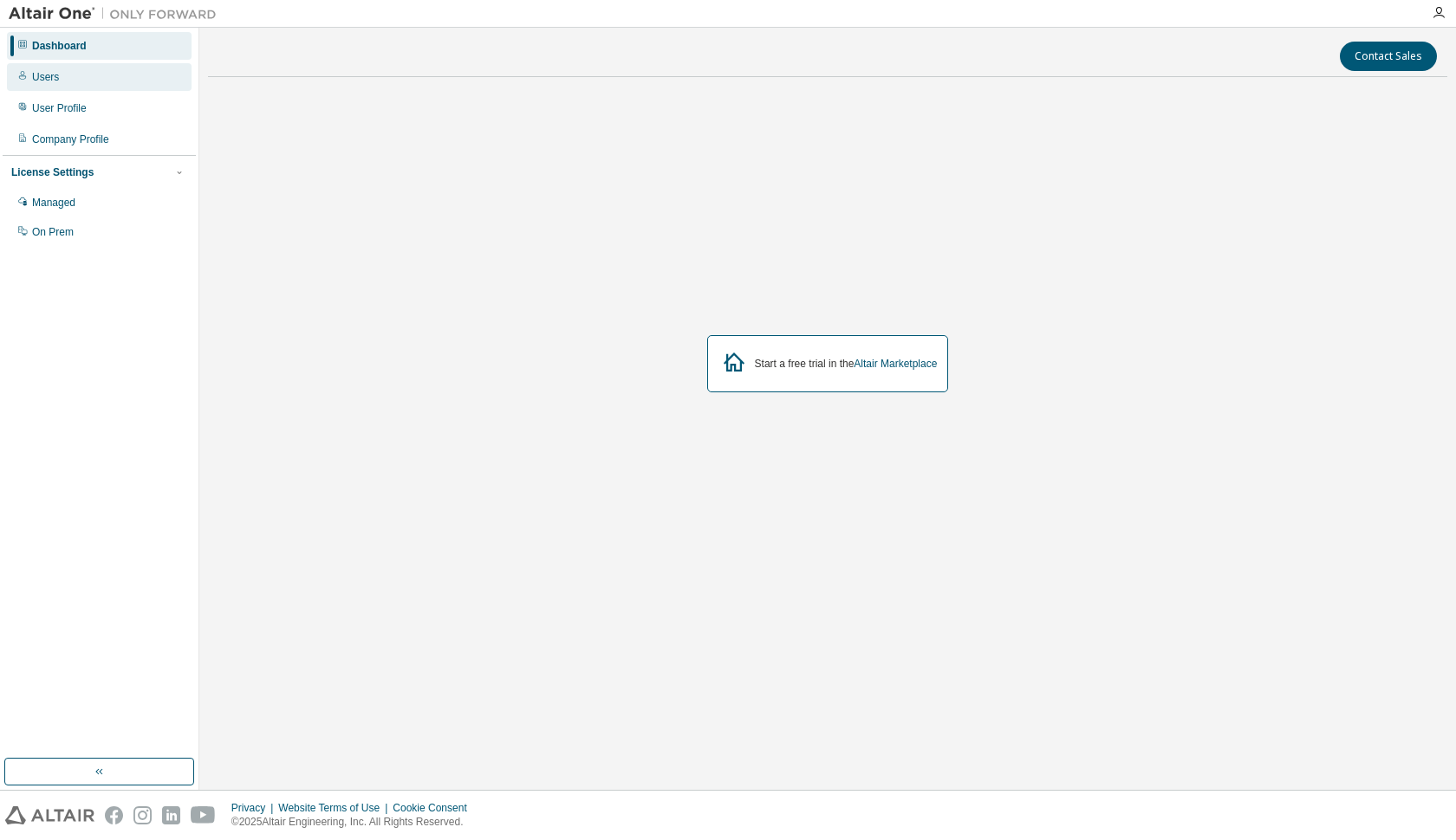
click at [47, 79] on div "Users" at bounding box center [45, 77] width 26 height 14
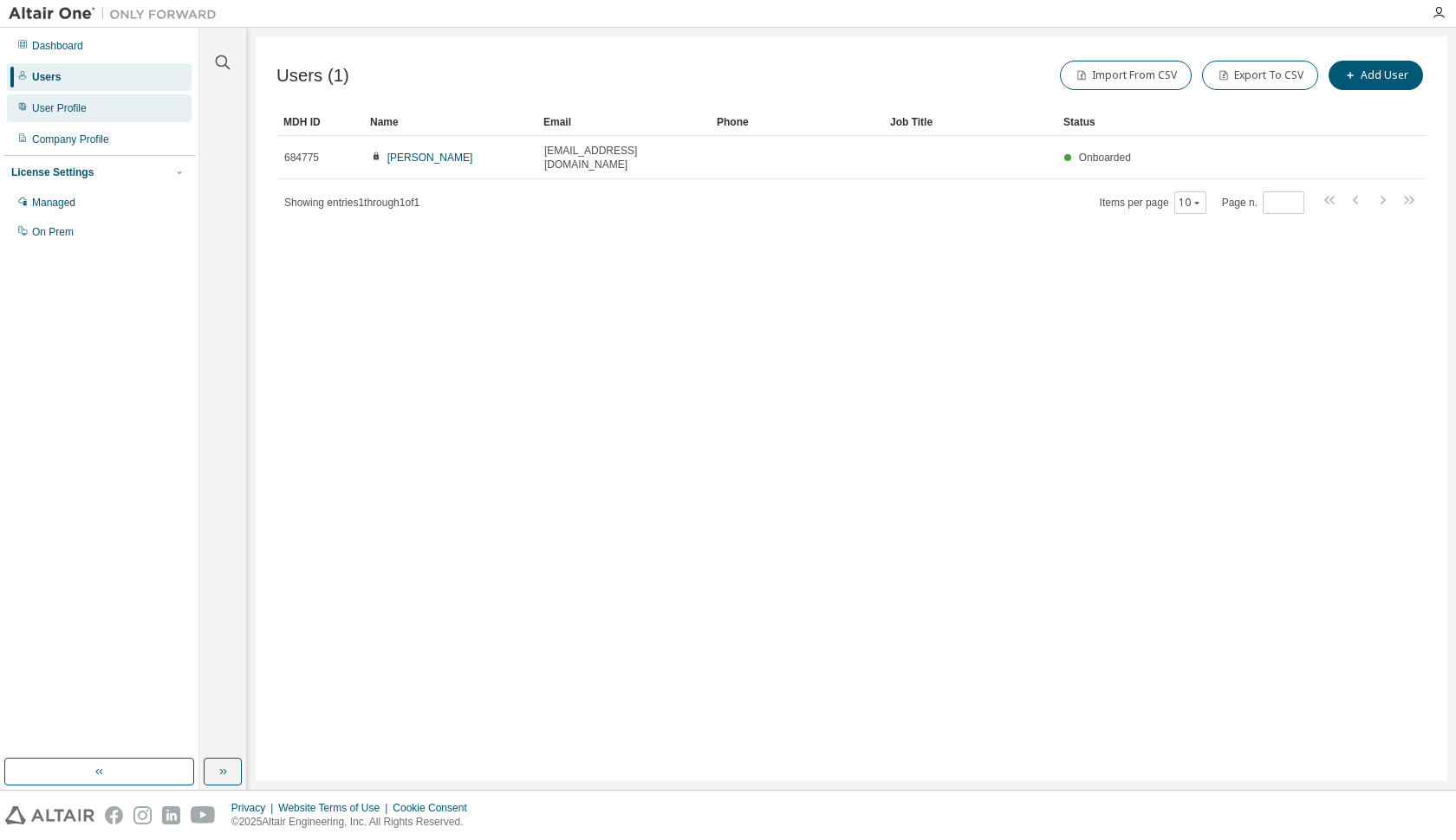
click at [54, 108] on div "User Profile" at bounding box center [60, 108] width 55 height 14
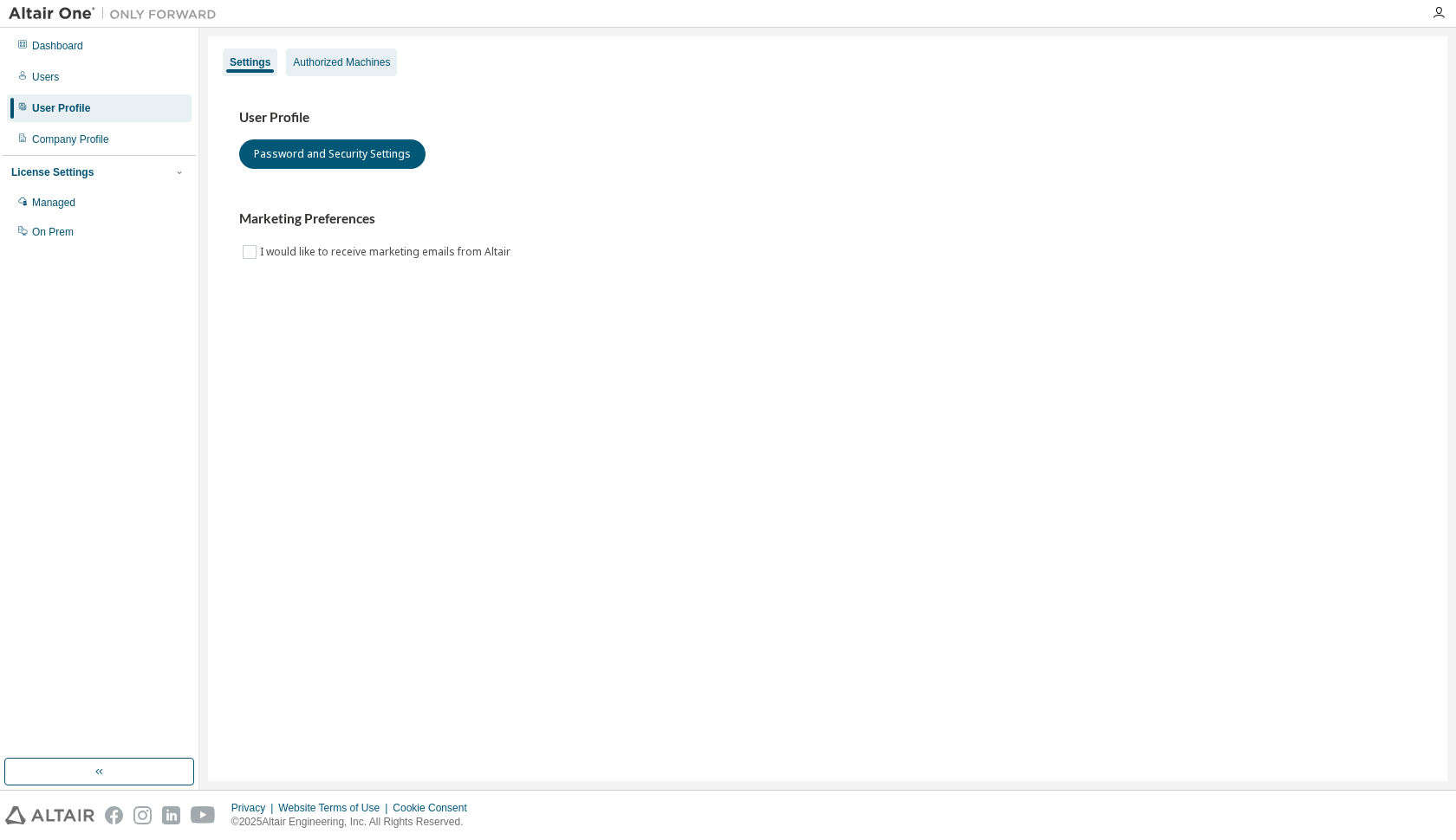
click at [344, 65] on div "Authorized Machines" at bounding box center [342, 62] width 97 height 14
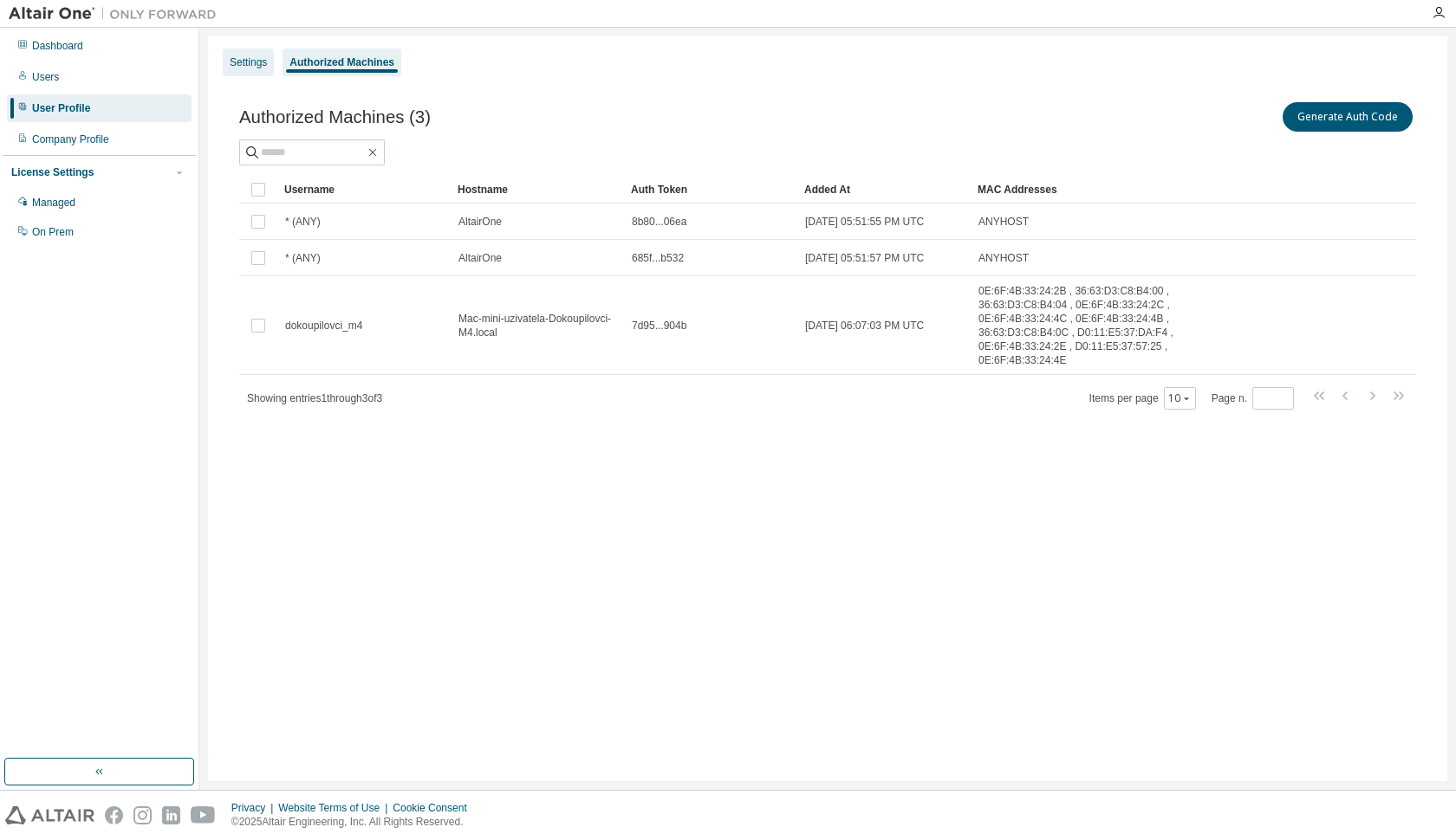
click at [237, 69] on div "Settings" at bounding box center [248, 61] width 51 height 27
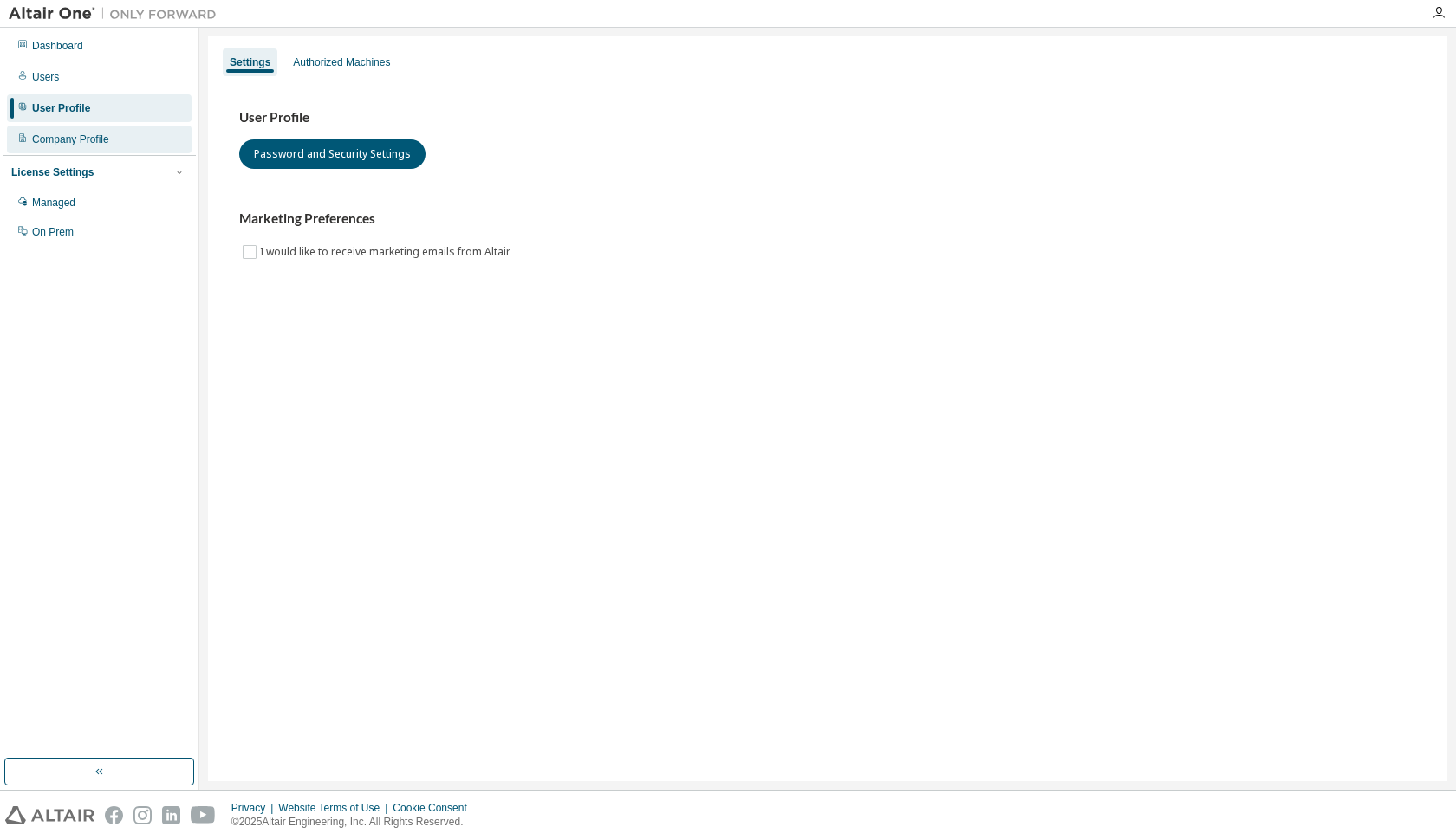
click at [74, 141] on div "Company Profile" at bounding box center [71, 139] width 78 height 14
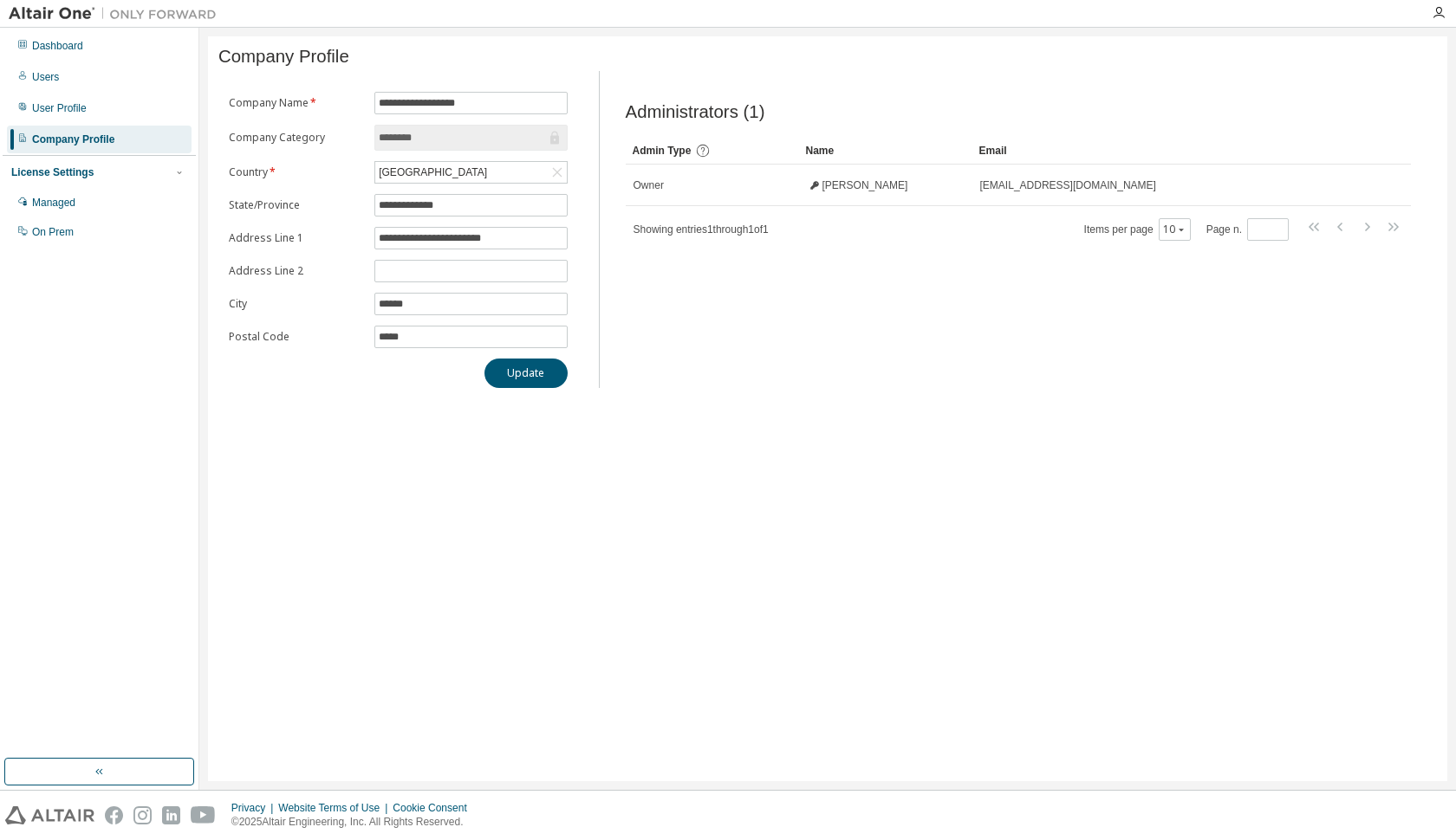
click at [73, 170] on div "License Settings" at bounding box center [52, 172] width 82 height 14
click at [96, 180] on div "License Settings" at bounding box center [99, 172] width 176 height 15
click at [74, 204] on div "Managed" at bounding box center [54, 202] width 44 height 14
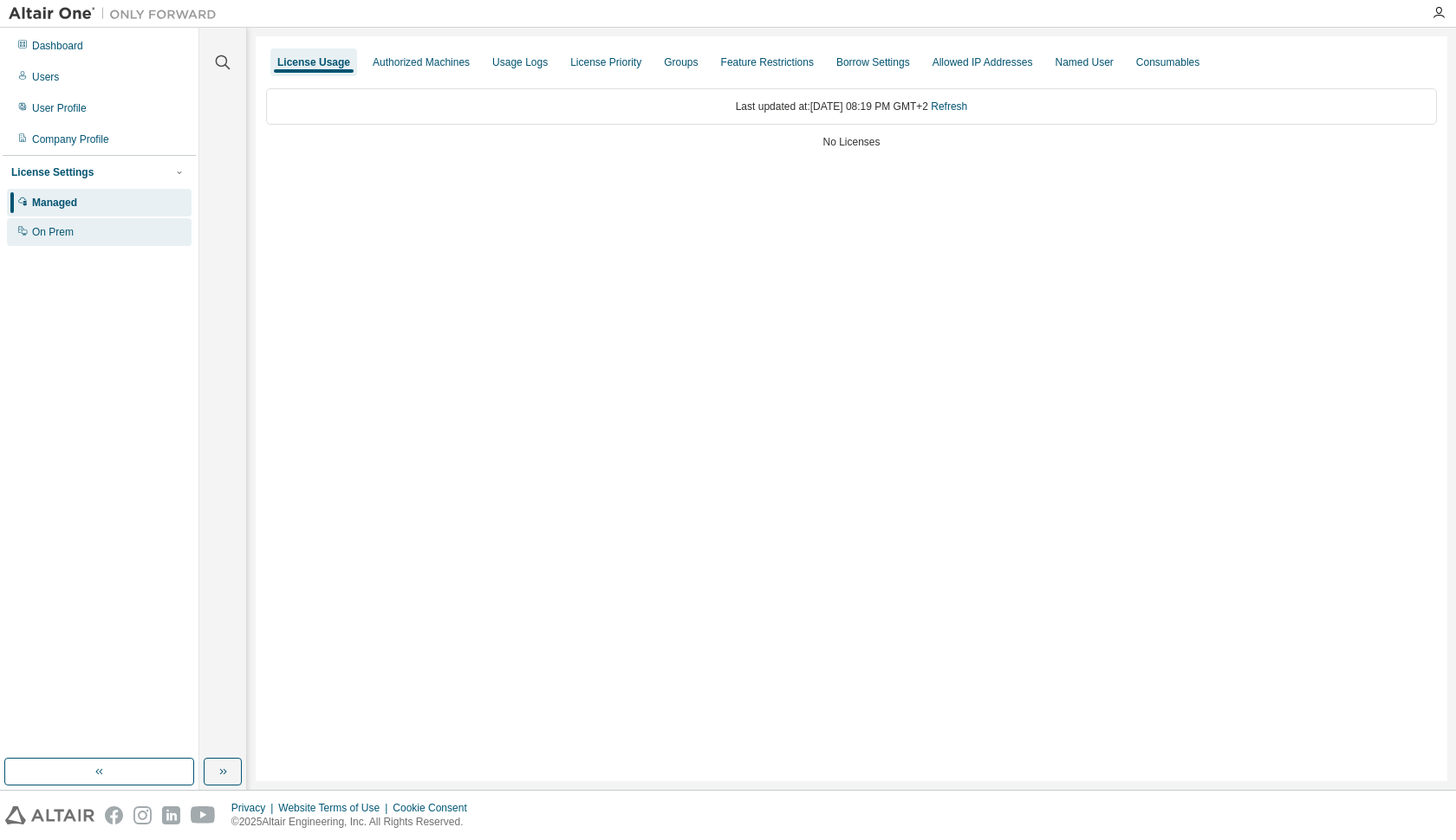
click at [71, 235] on div "On Prem" at bounding box center [53, 232] width 42 height 14
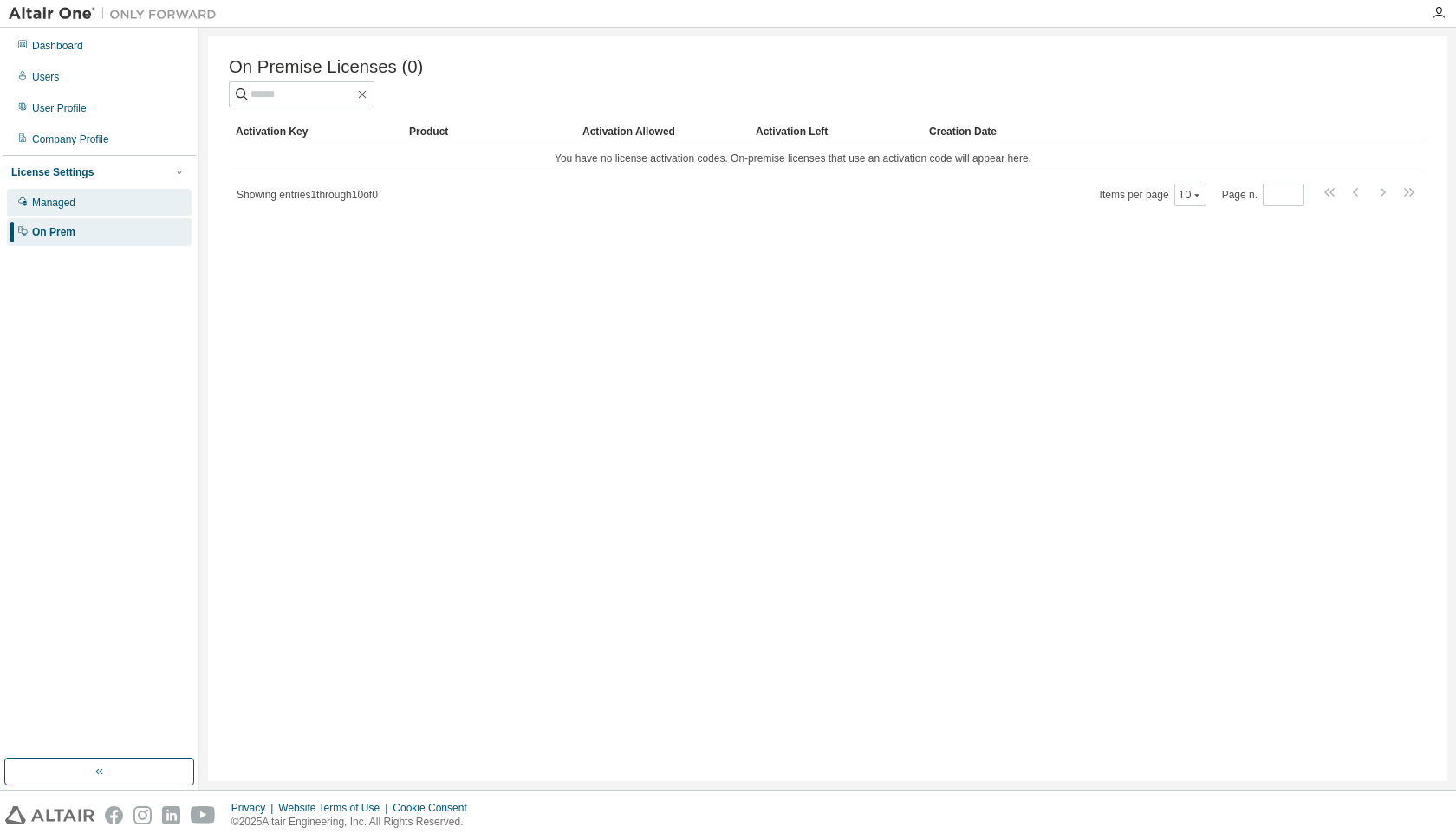
click at [48, 206] on div "Managed" at bounding box center [54, 202] width 44 height 14
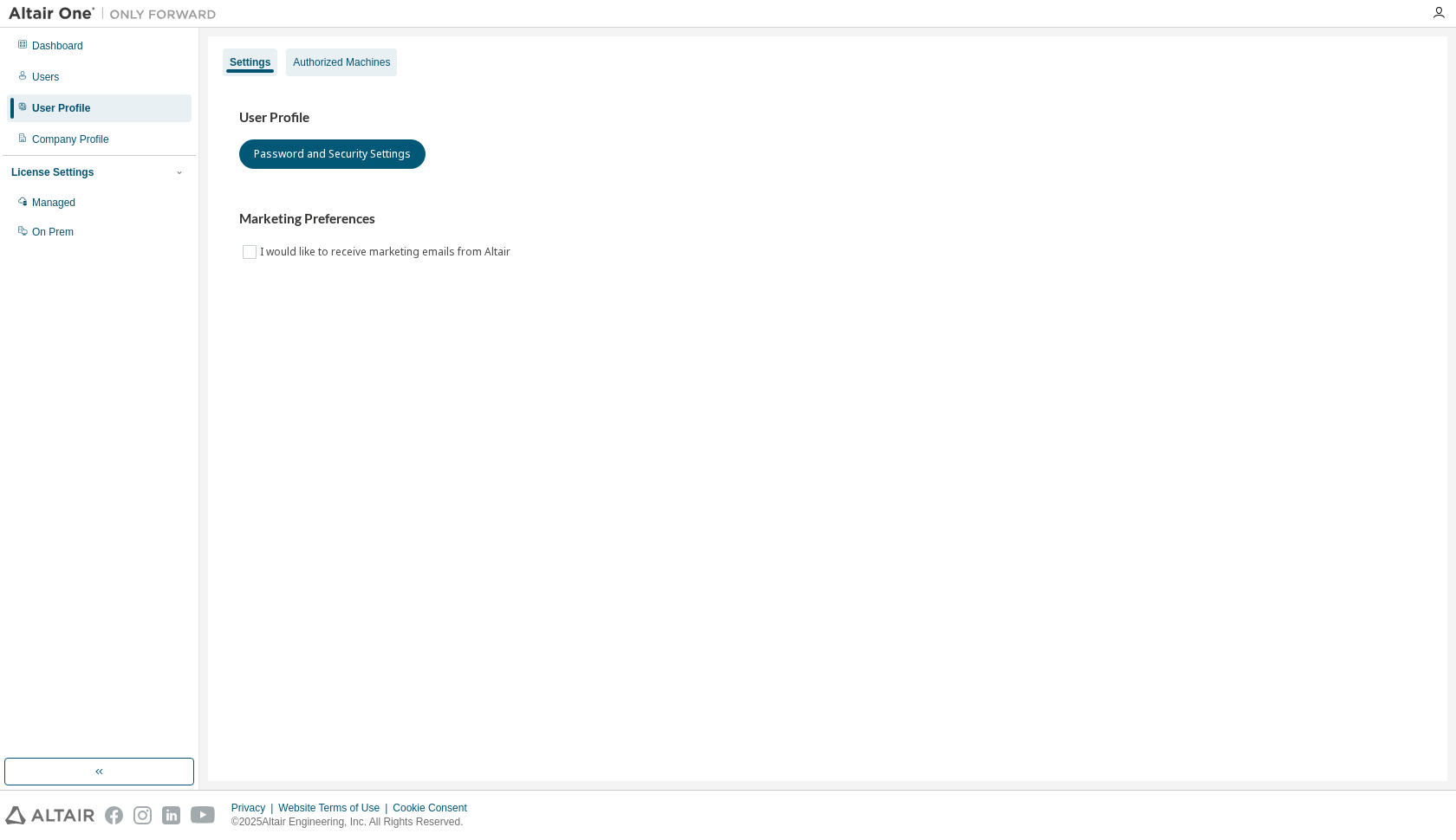
click at [378, 58] on div "Authorized Machines" at bounding box center [342, 62] width 97 height 14
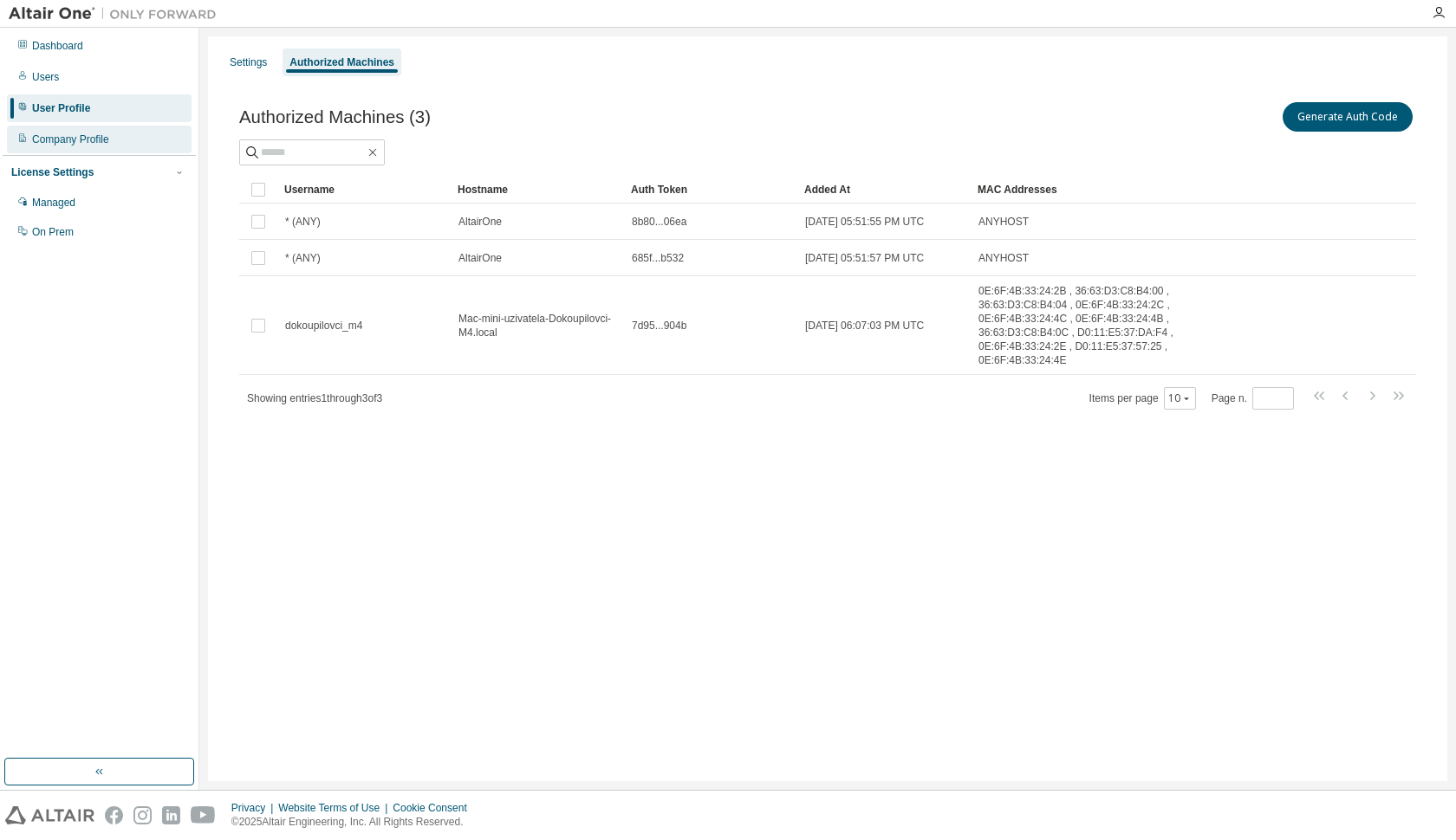
click at [62, 139] on div "Company Profile" at bounding box center [71, 139] width 78 height 14
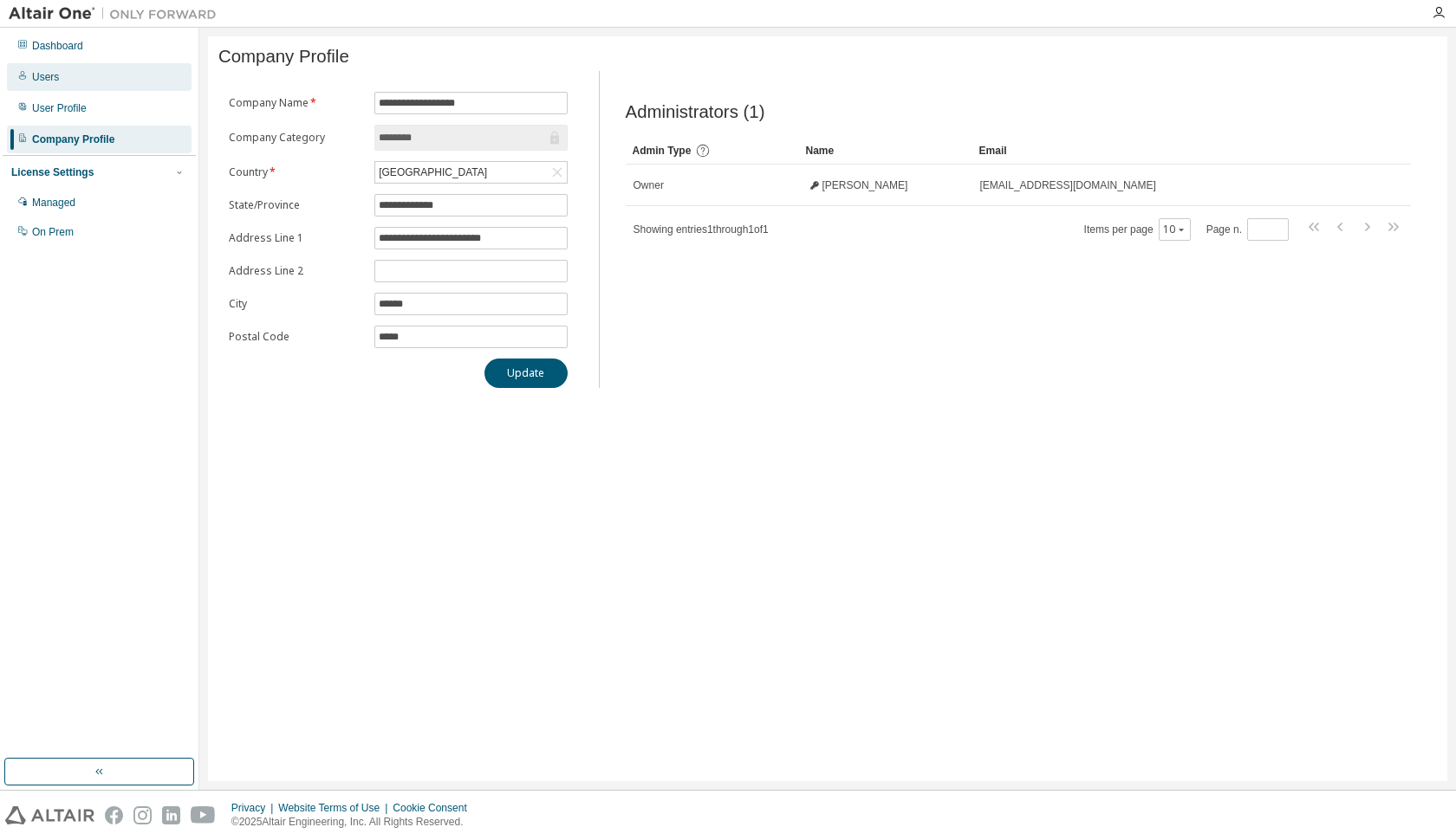
click at [52, 67] on div "Users" at bounding box center [98, 77] width 184 height 27
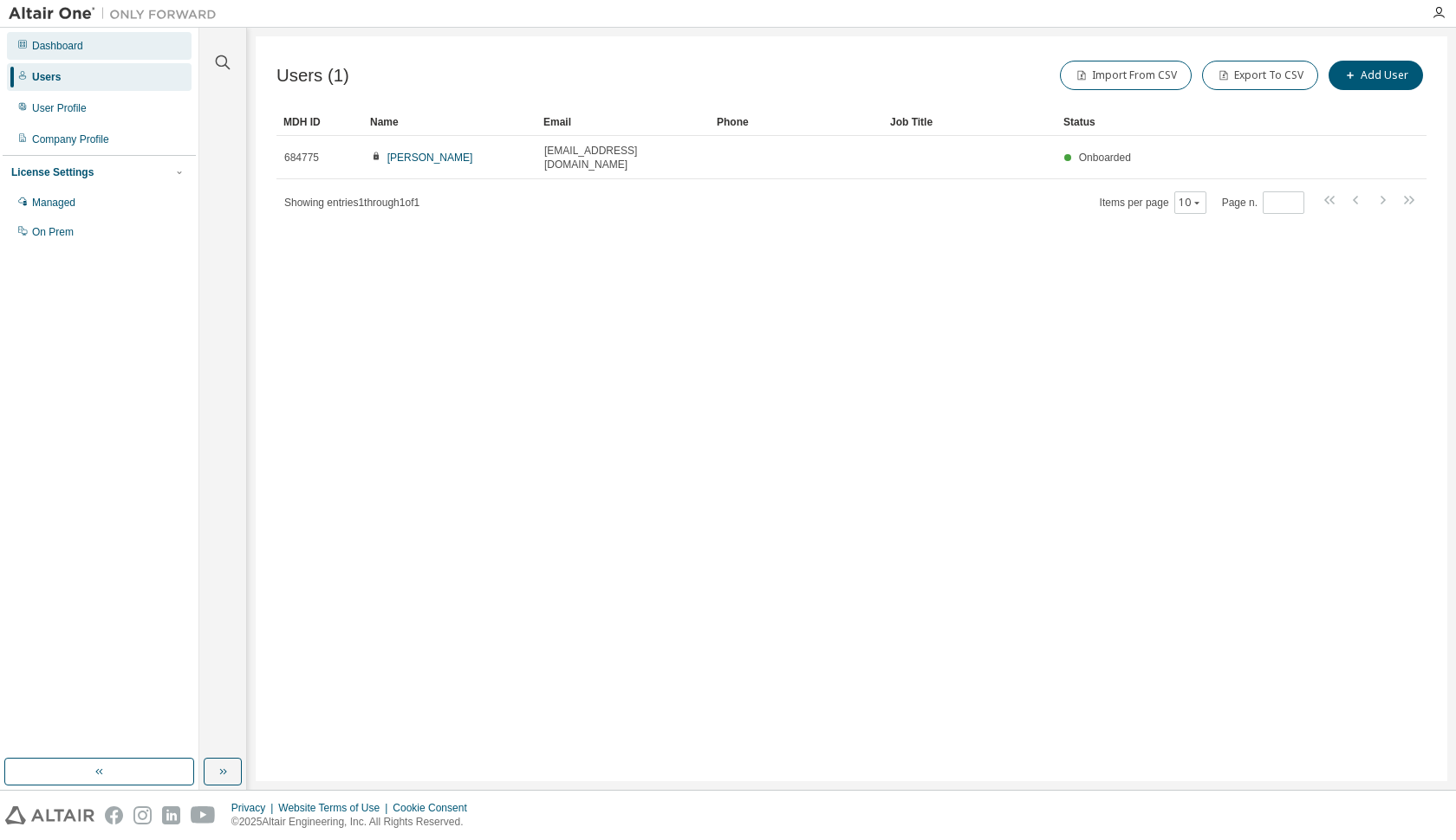
click at [52, 47] on div "Dashboard" at bounding box center [58, 45] width 51 height 14
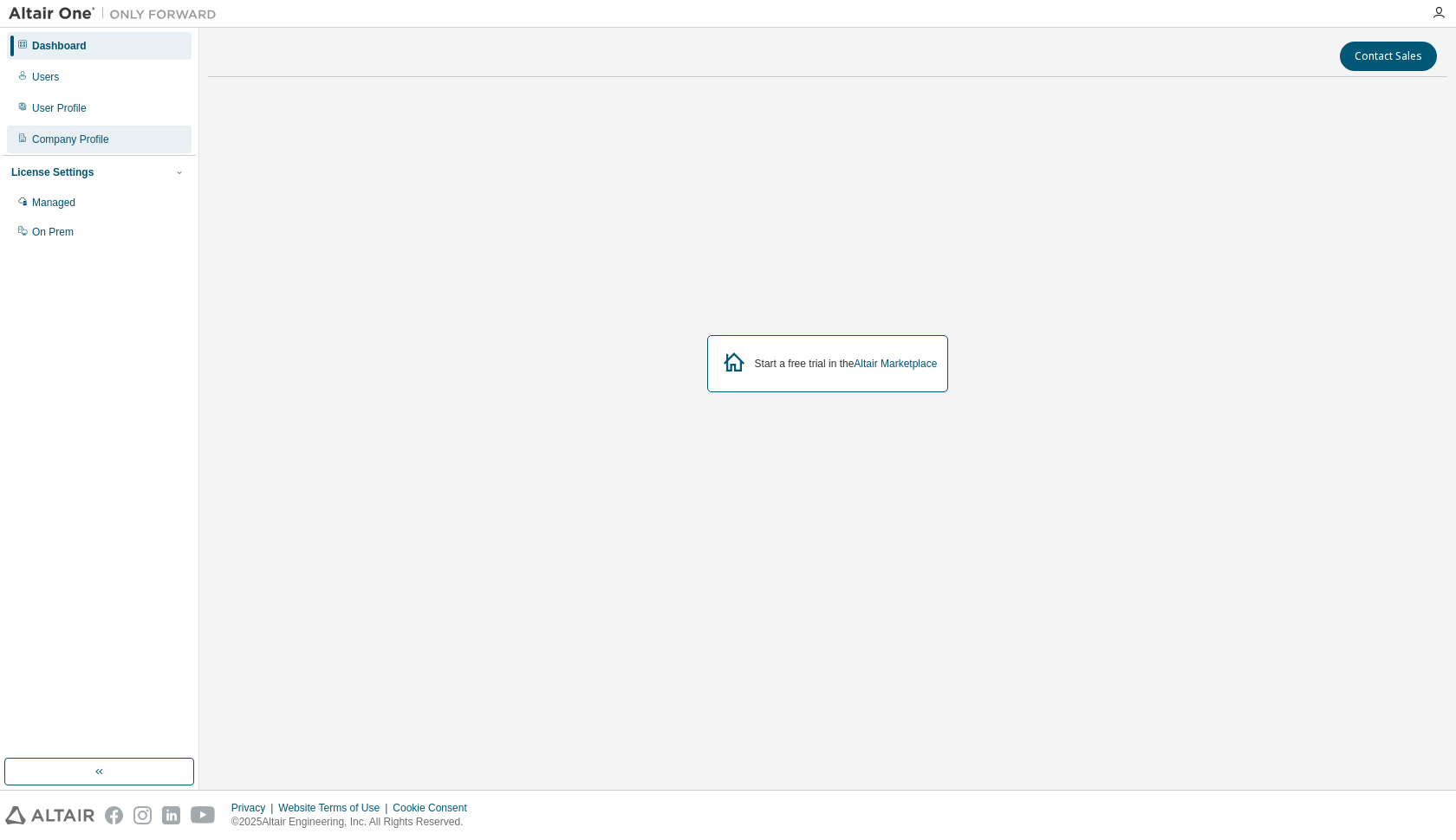
click at [89, 143] on div "Company Profile" at bounding box center [71, 139] width 78 height 14
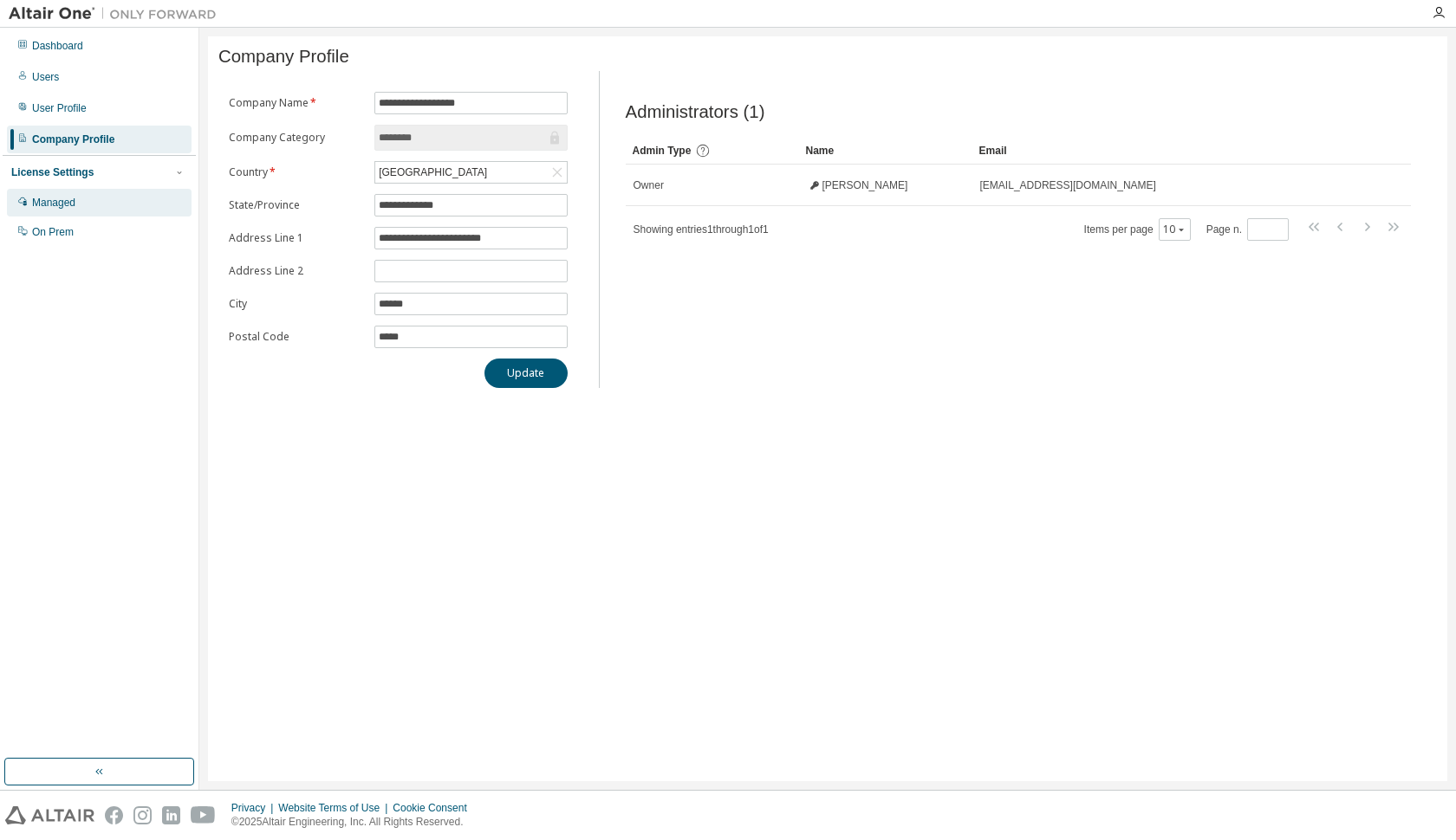
click at [72, 202] on div "Managed" at bounding box center [54, 202] width 44 height 14
